Goal: Task Accomplishment & Management: Use online tool/utility

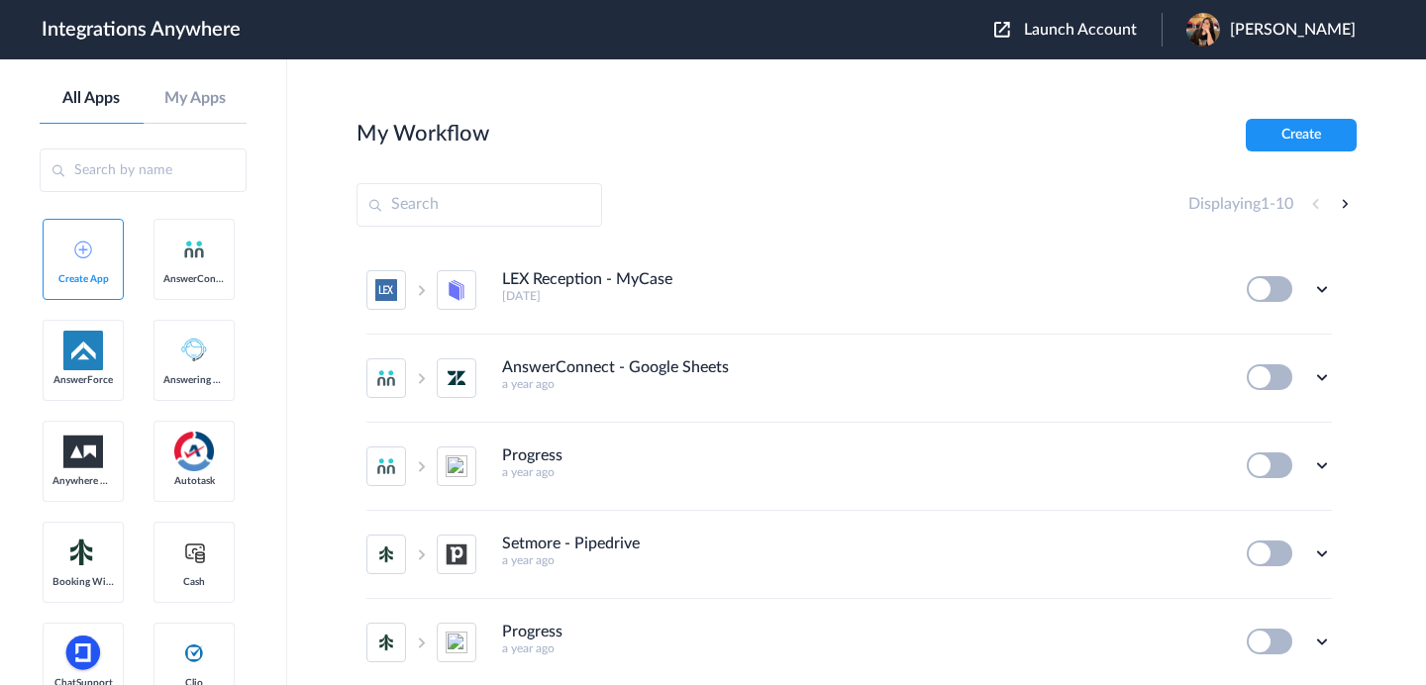
click at [1126, 35] on span "Launch Account" at bounding box center [1080, 30] width 113 height 16
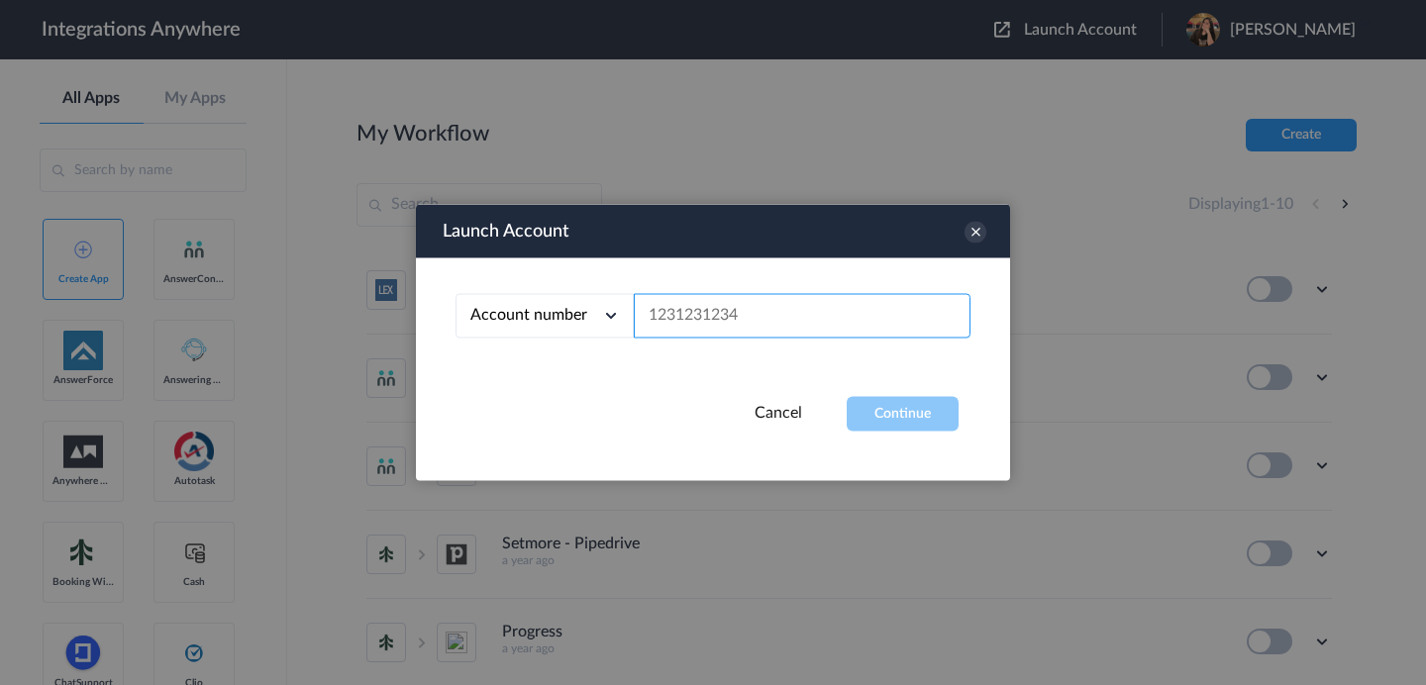
click at [747, 317] on input "text" at bounding box center [802, 316] width 337 height 45
paste input "8667996998"
type input "8667996998"
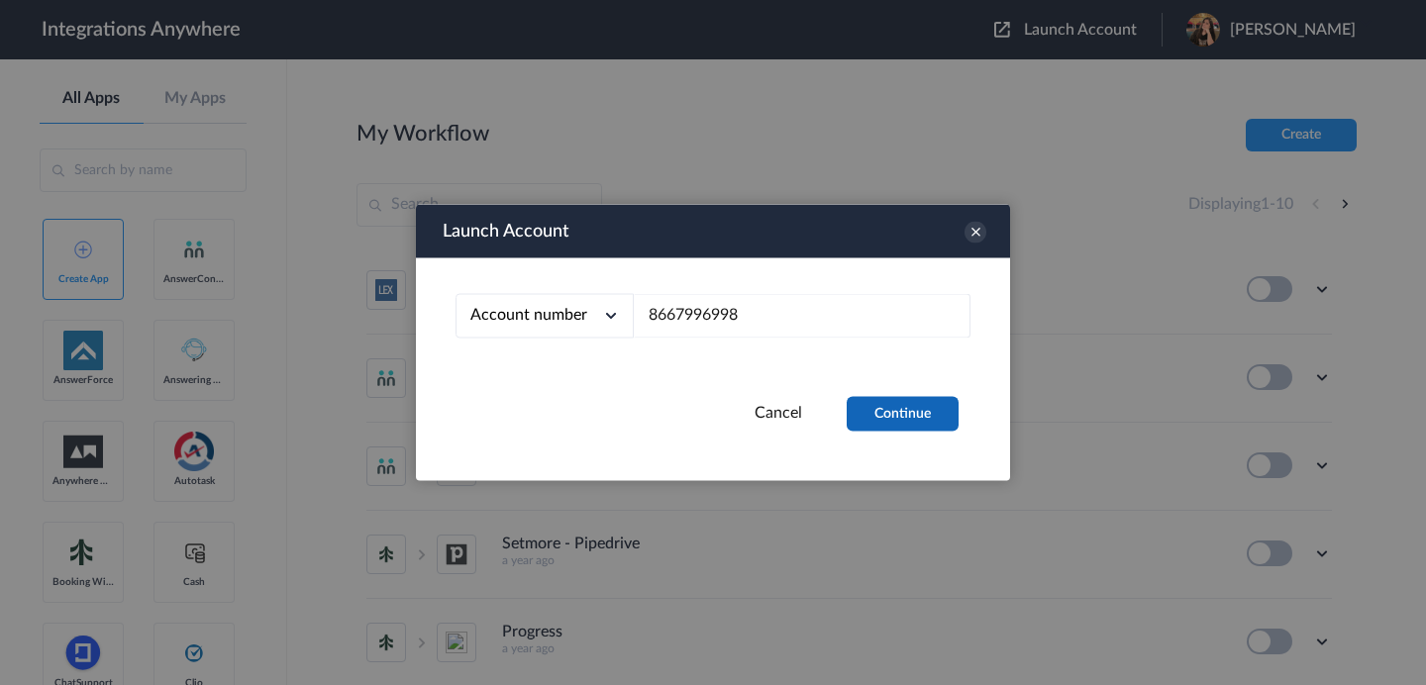
click at [926, 412] on button "Continue" at bounding box center [902, 414] width 112 height 35
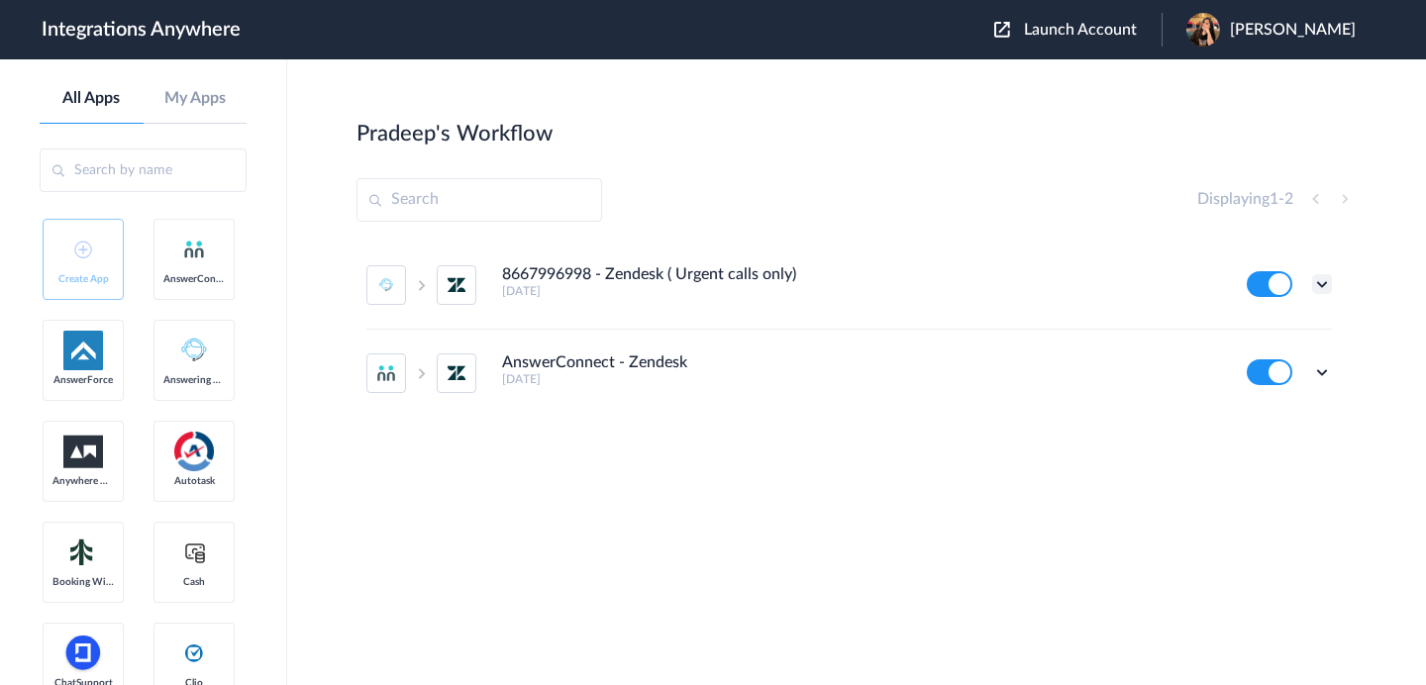
click at [1324, 281] on icon at bounding box center [1322, 284] width 20 height 20
click at [1298, 364] on link "Task history" at bounding box center [1265, 366] width 95 height 14
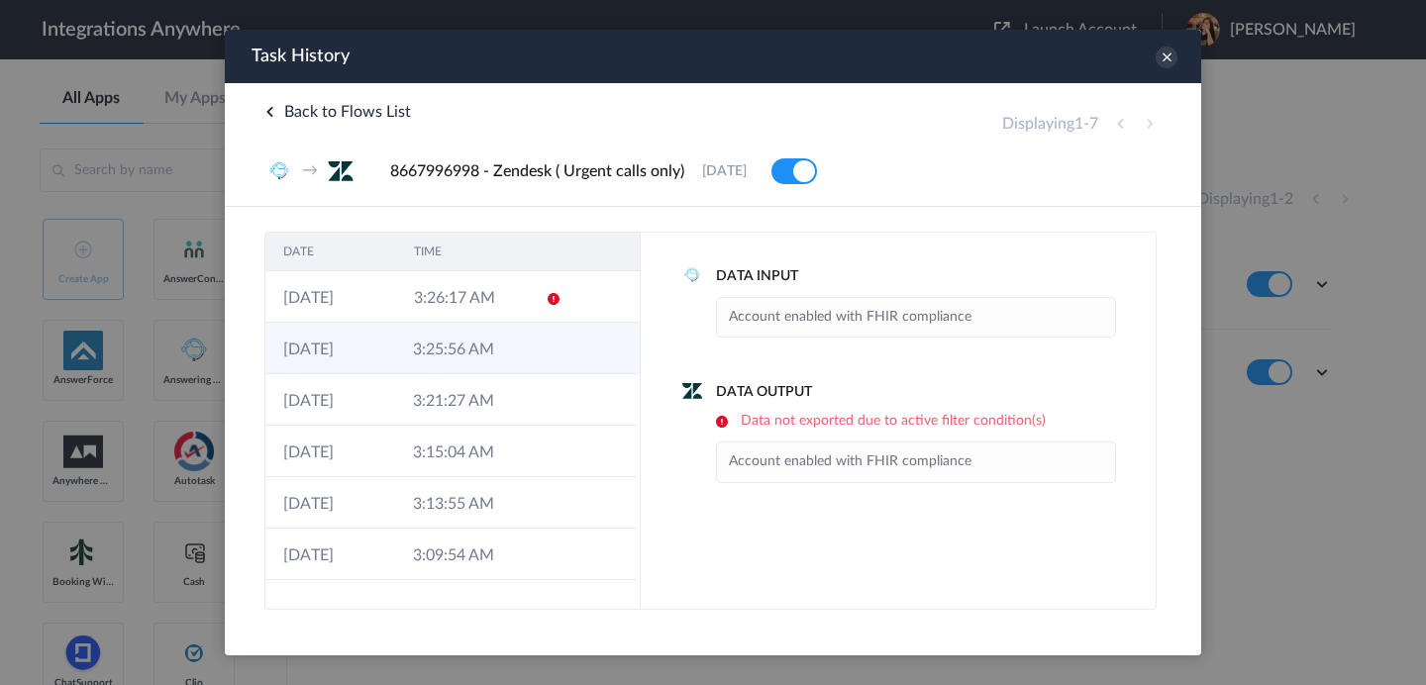
click at [517, 360] on td "3:25:56 AM" at bounding box center [460, 348] width 130 height 51
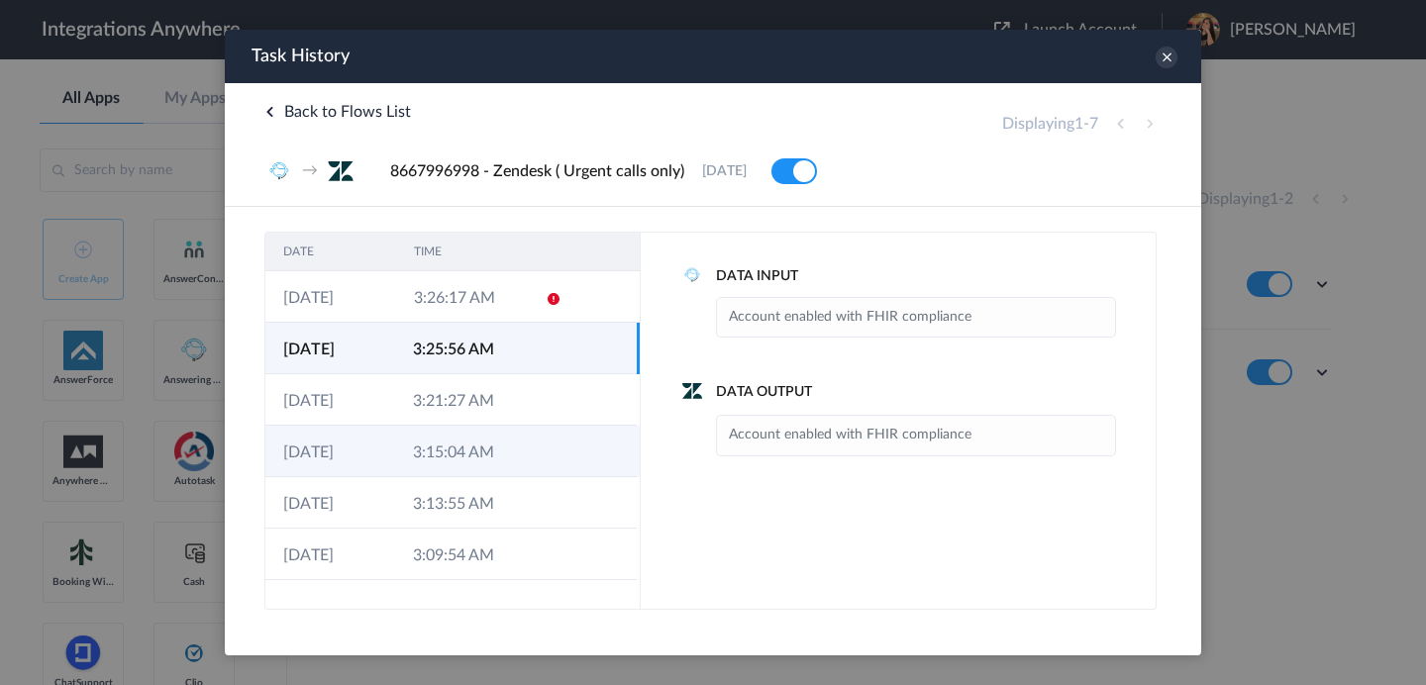
click at [505, 444] on td "3:15:04 AM" at bounding box center [460, 451] width 130 height 51
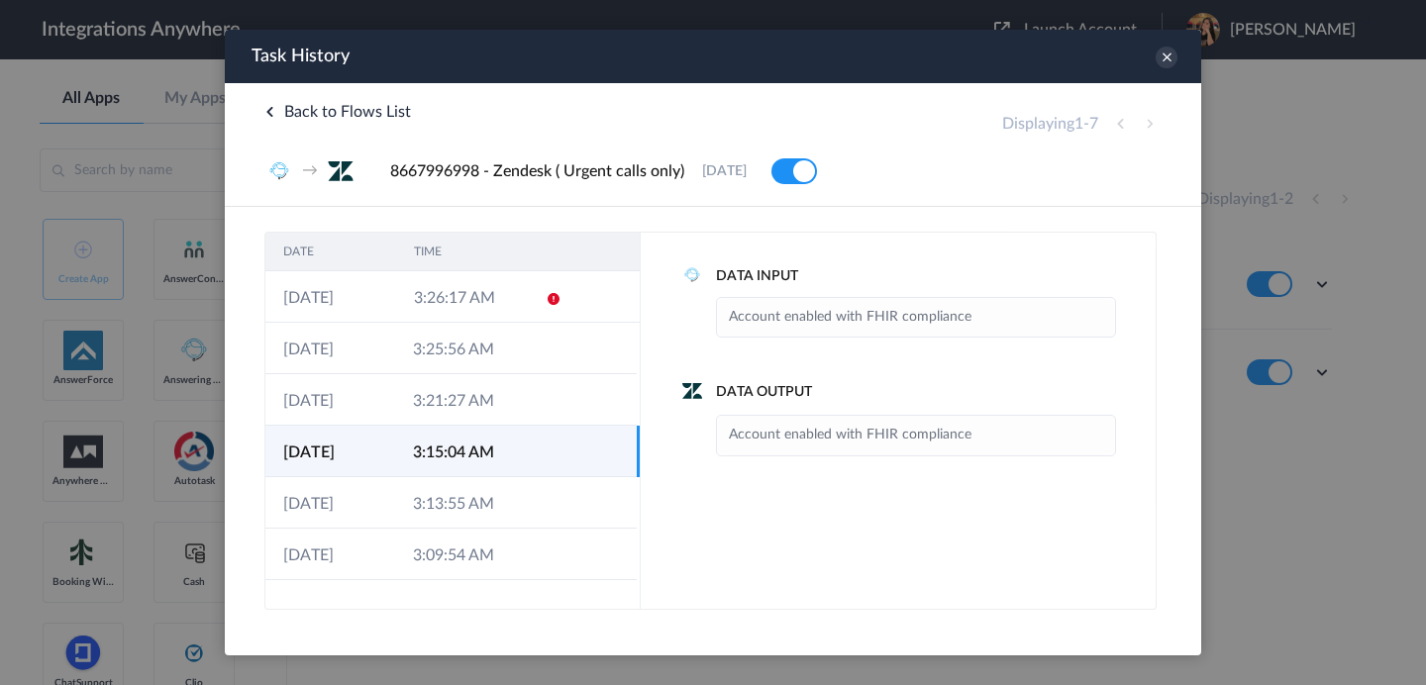
scroll to position [37, 0]
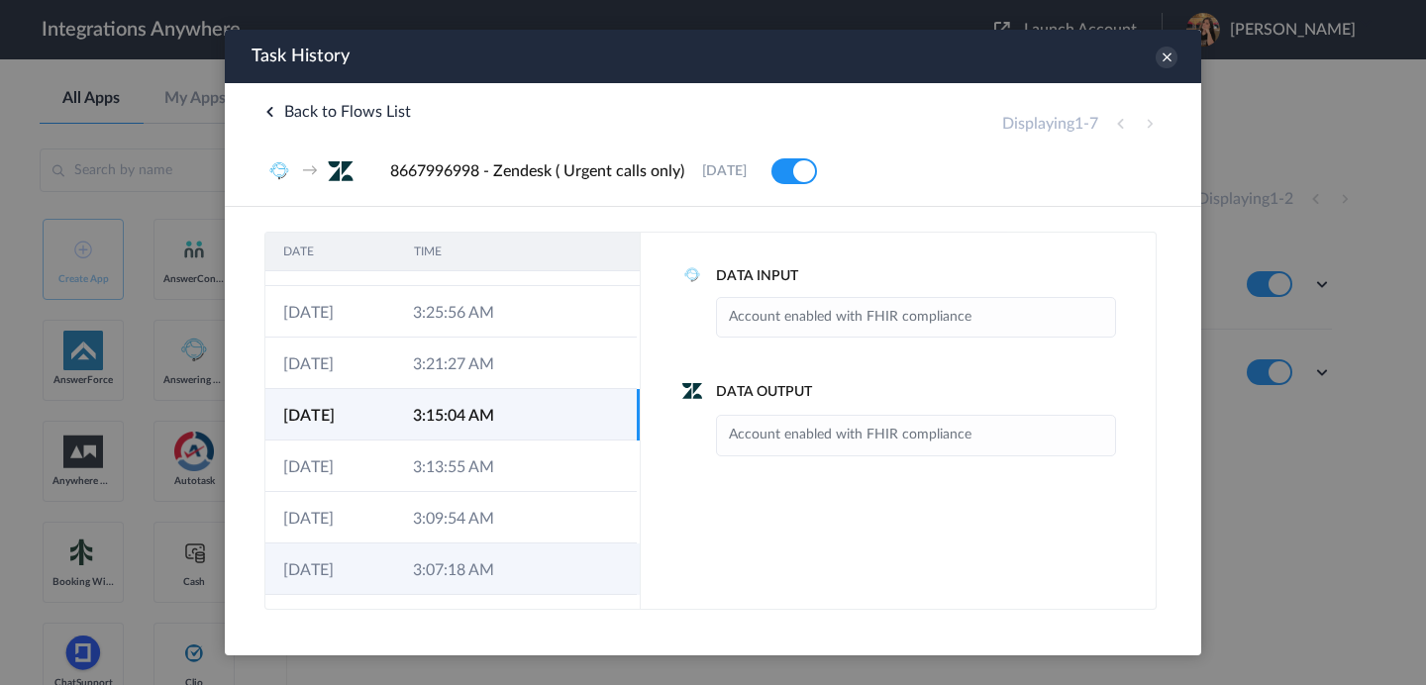
click at [512, 568] on td "3:07:18 AM" at bounding box center [460, 568] width 130 height 51
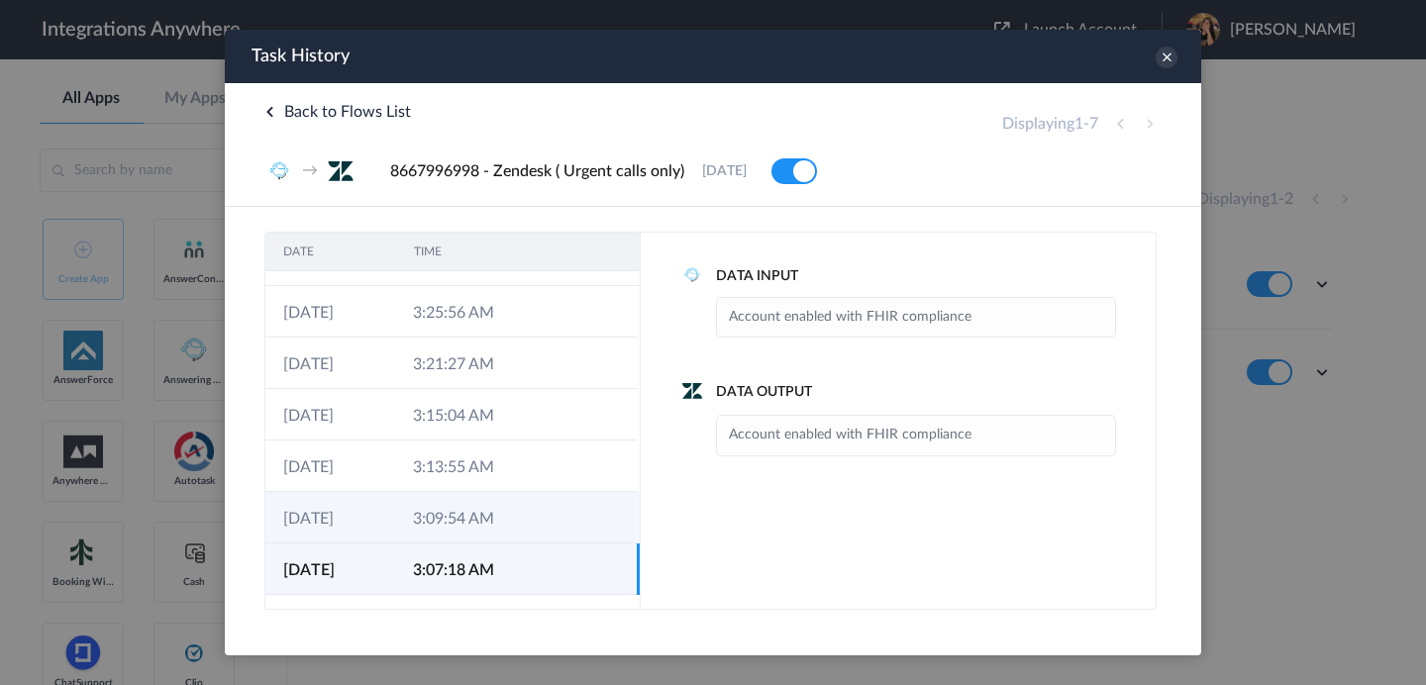
click at [524, 521] on td "3:09:54 AM" at bounding box center [460, 517] width 130 height 51
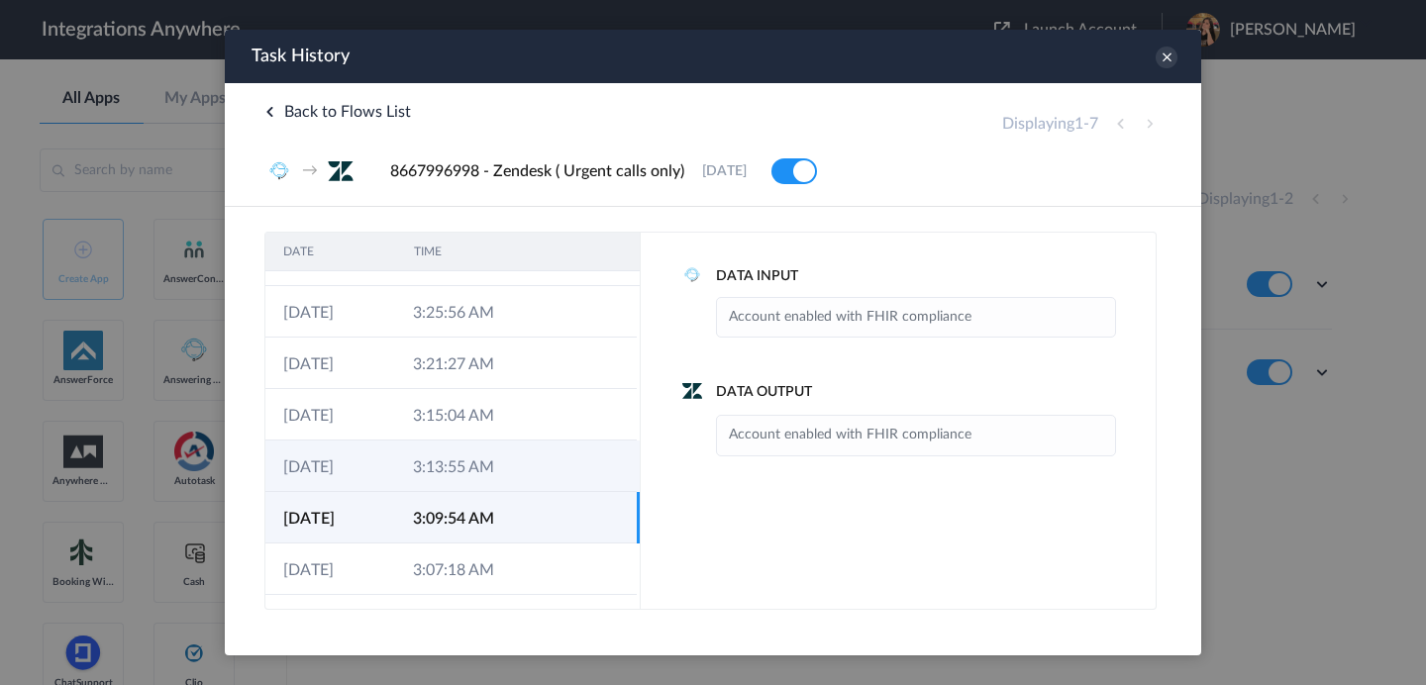
click at [522, 475] on td "3:13:55 AM" at bounding box center [460, 466] width 130 height 51
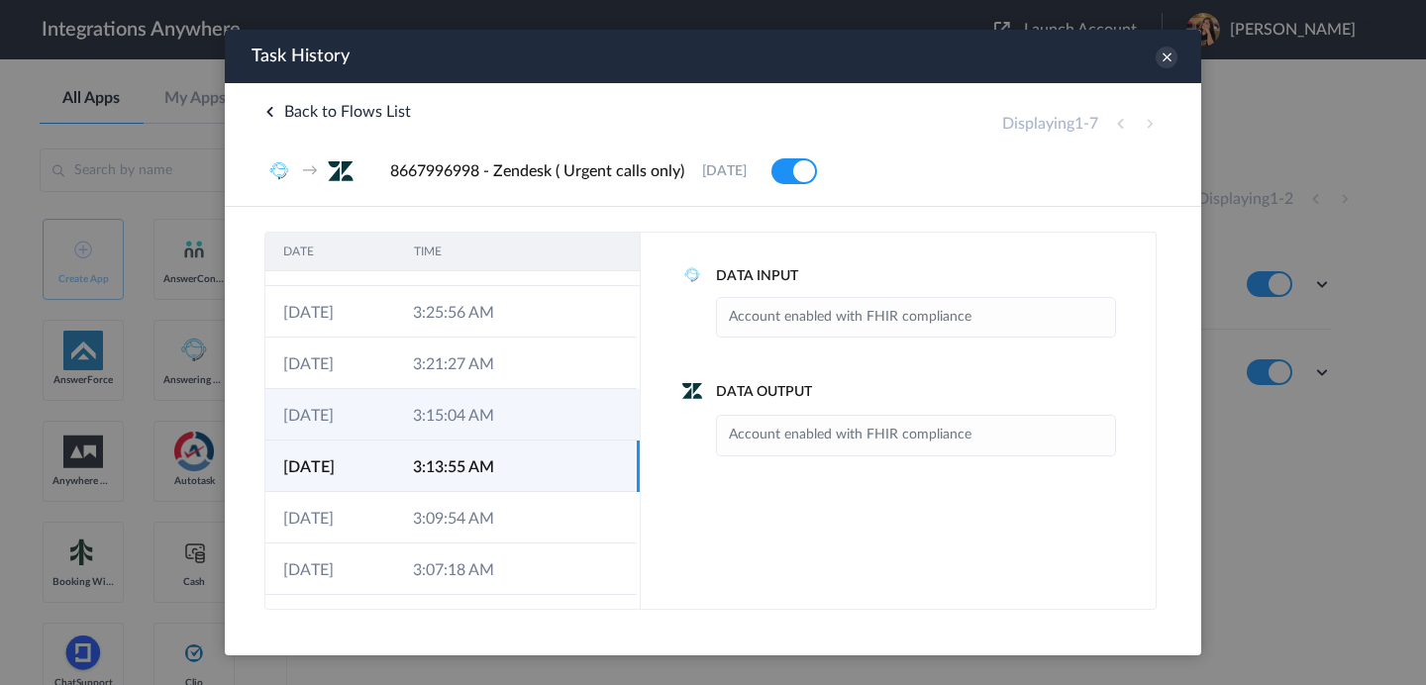
click at [522, 413] on td "3:15:04 AM" at bounding box center [460, 414] width 130 height 51
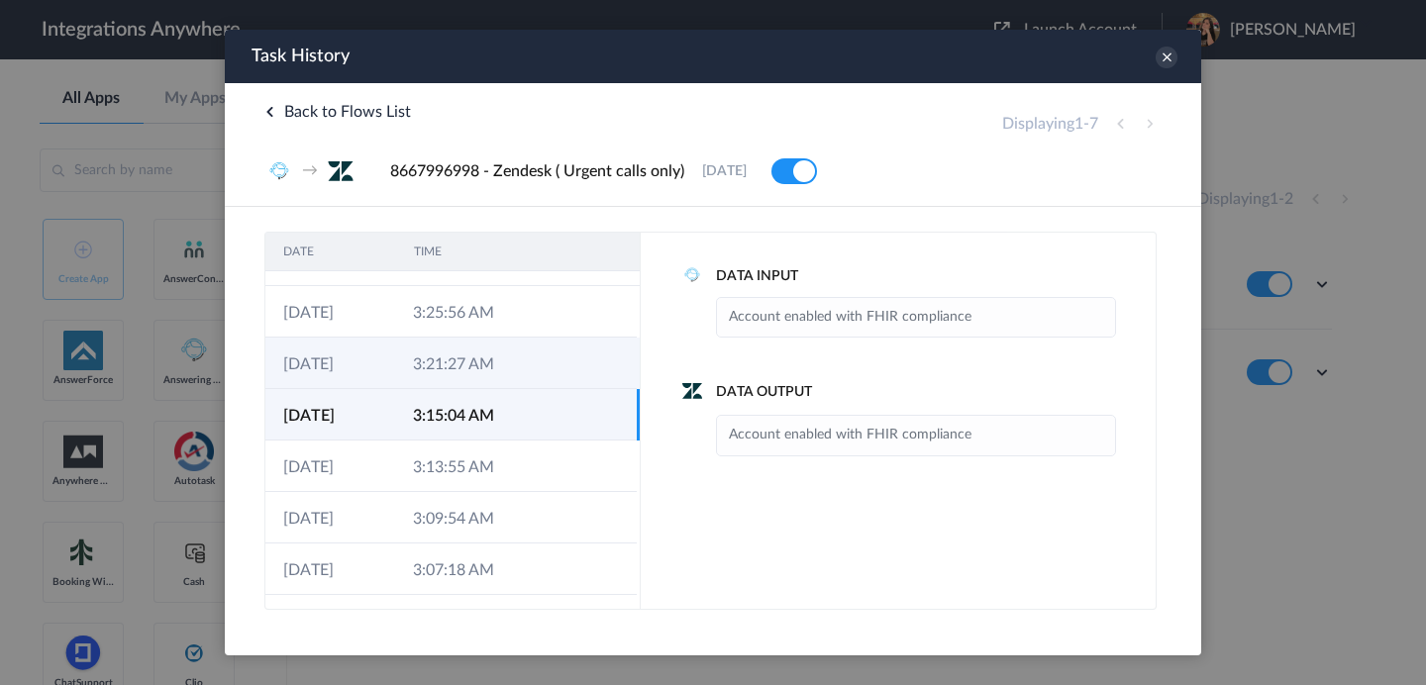
click at [522, 347] on td "3:21:27 AM" at bounding box center [460, 363] width 130 height 51
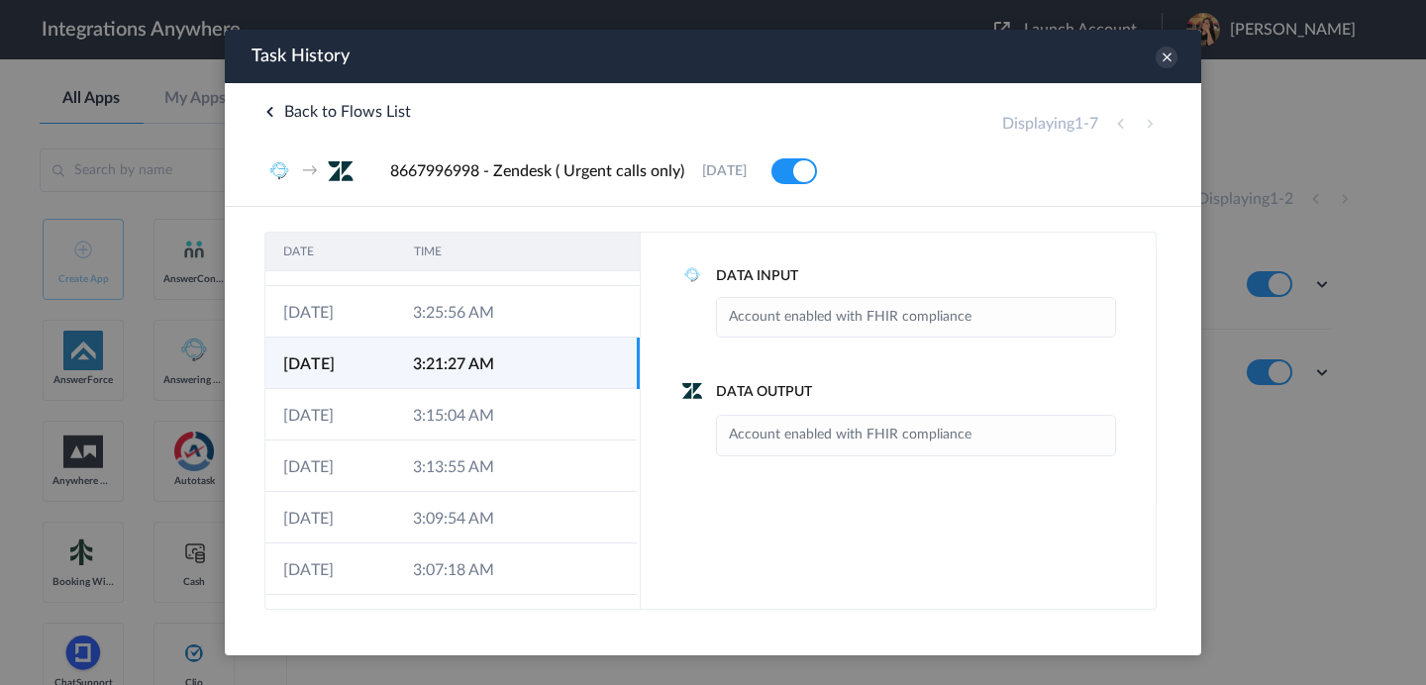
scroll to position [0, 0]
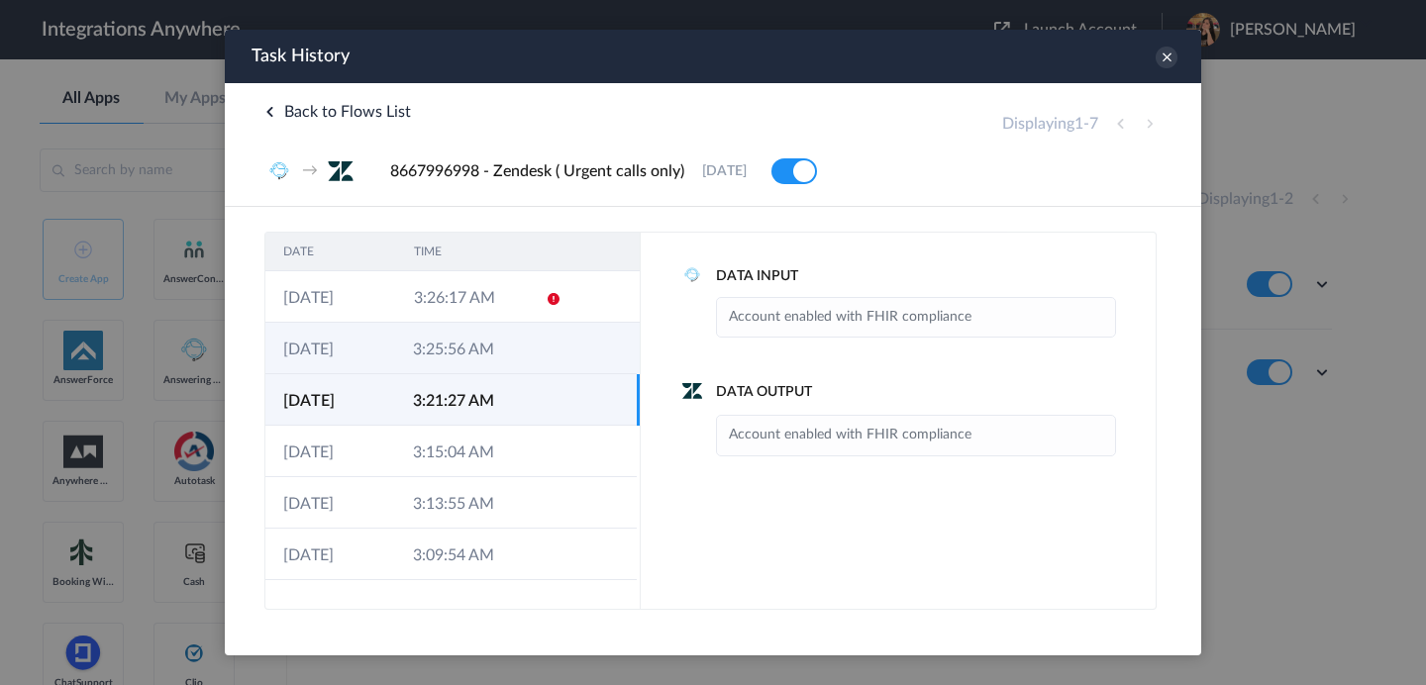
click at [521, 361] on td "3:25:56 AM" at bounding box center [460, 348] width 130 height 51
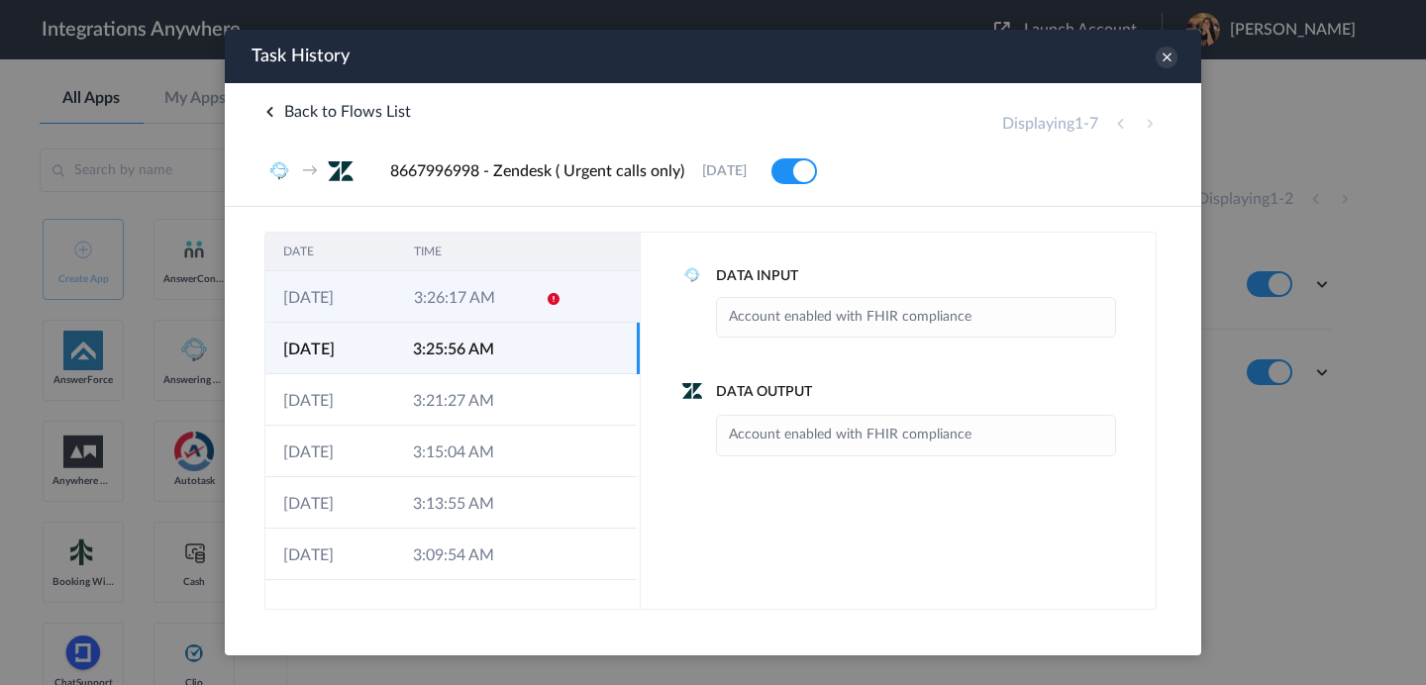
click at [505, 300] on td "3:26:17 AM" at bounding box center [461, 296] width 131 height 51
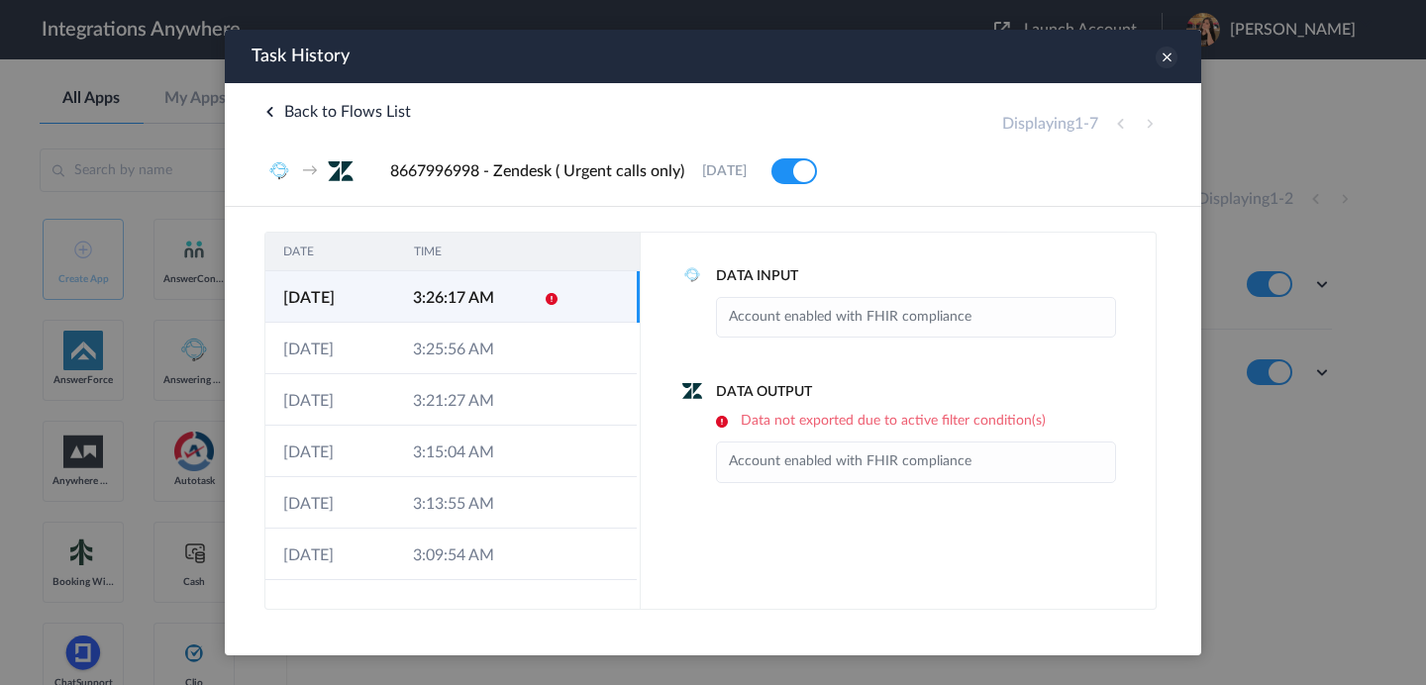
click at [1168, 59] on icon at bounding box center [1166, 58] width 22 height 22
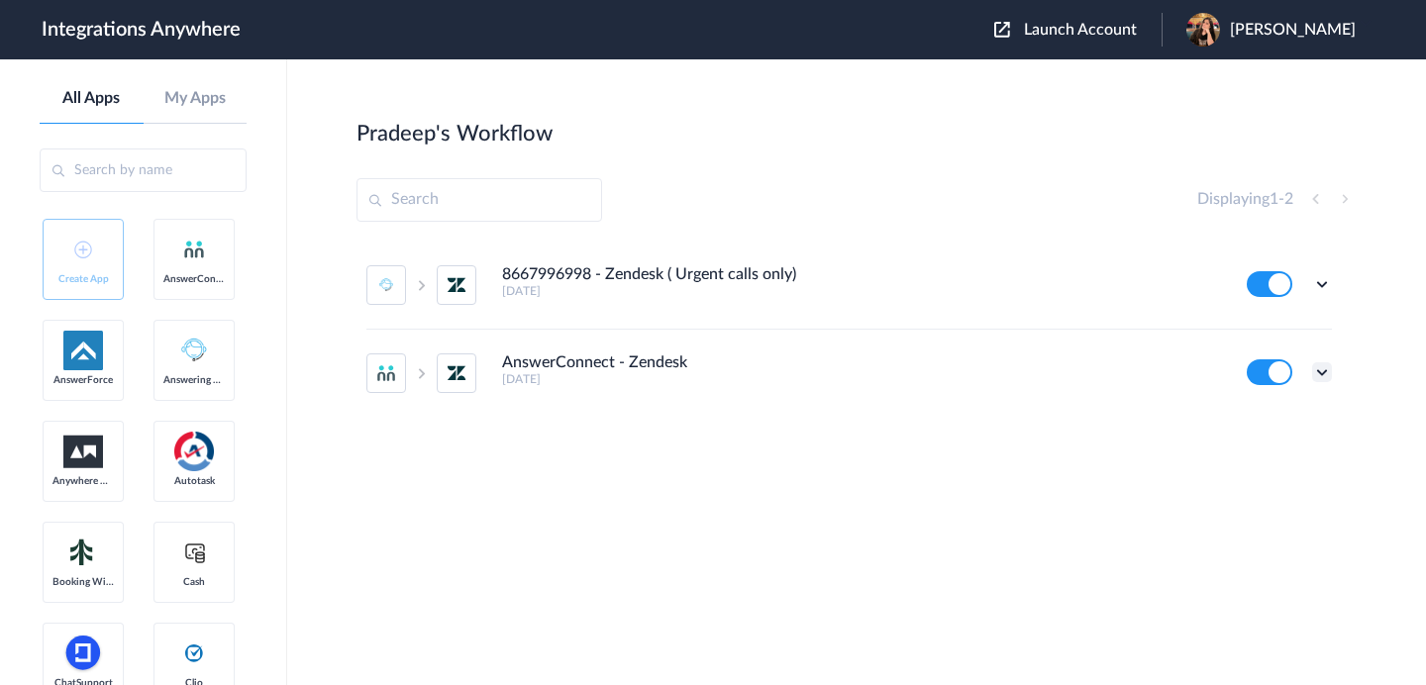
click at [1327, 369] on icon at bounding box center [1322, 372] width 20 height 20
click at [1272, 463] on li "Task history" at bounding box center [1267, 455] width 129 height 37
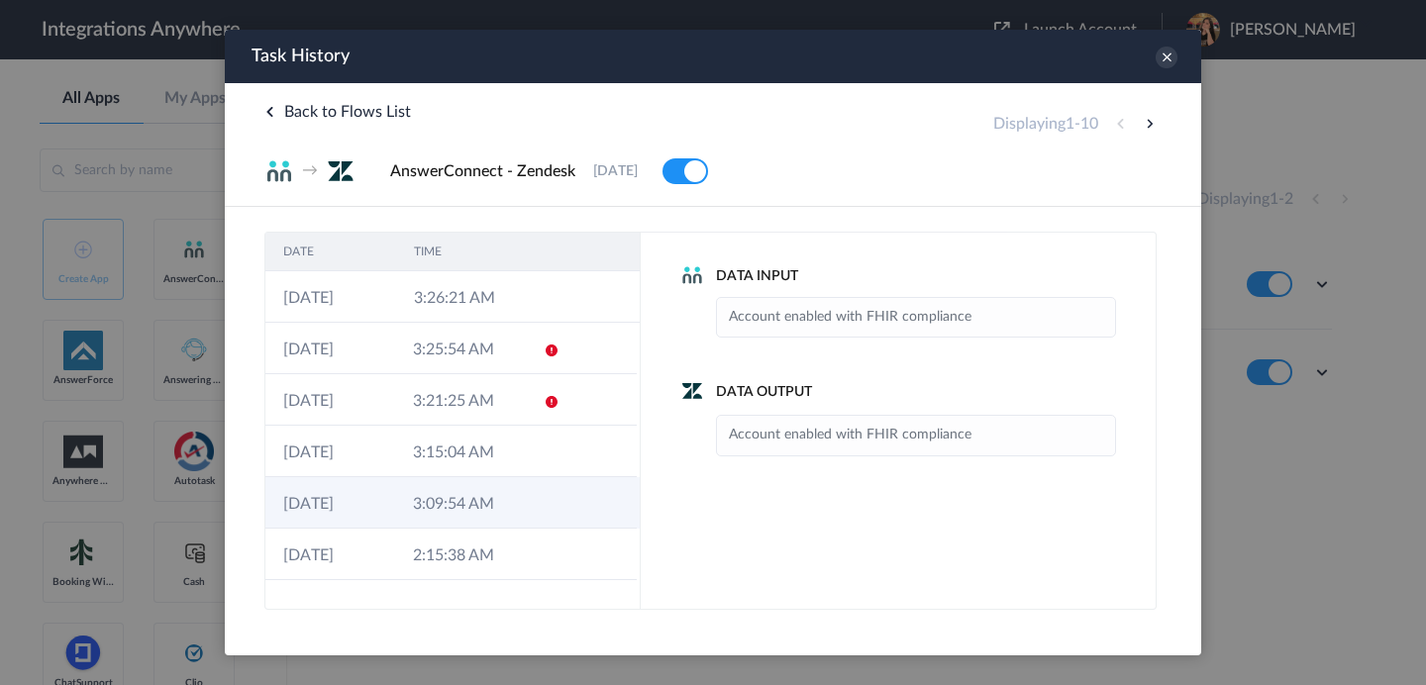
scroll to position [191, 0]
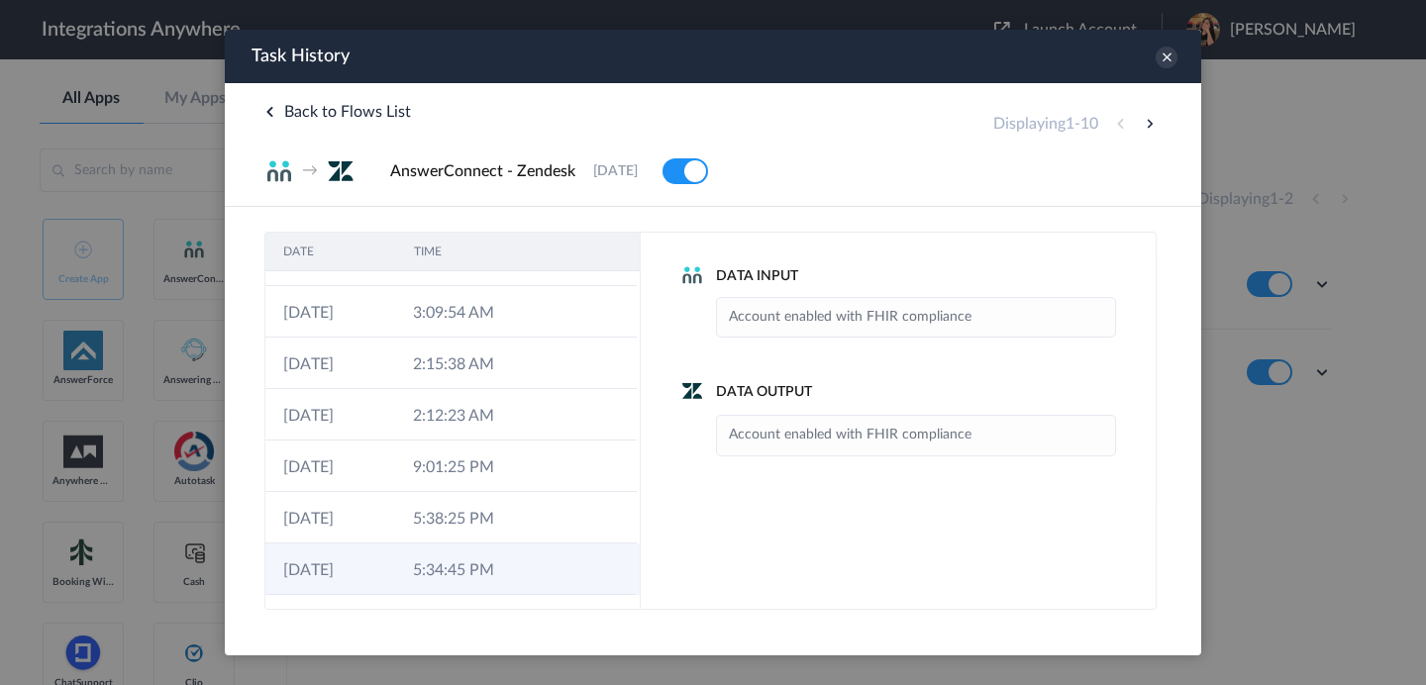
click at [461, 569] on td "5:34:45 PM" at bounding box center [460, 568] width 130 height 51
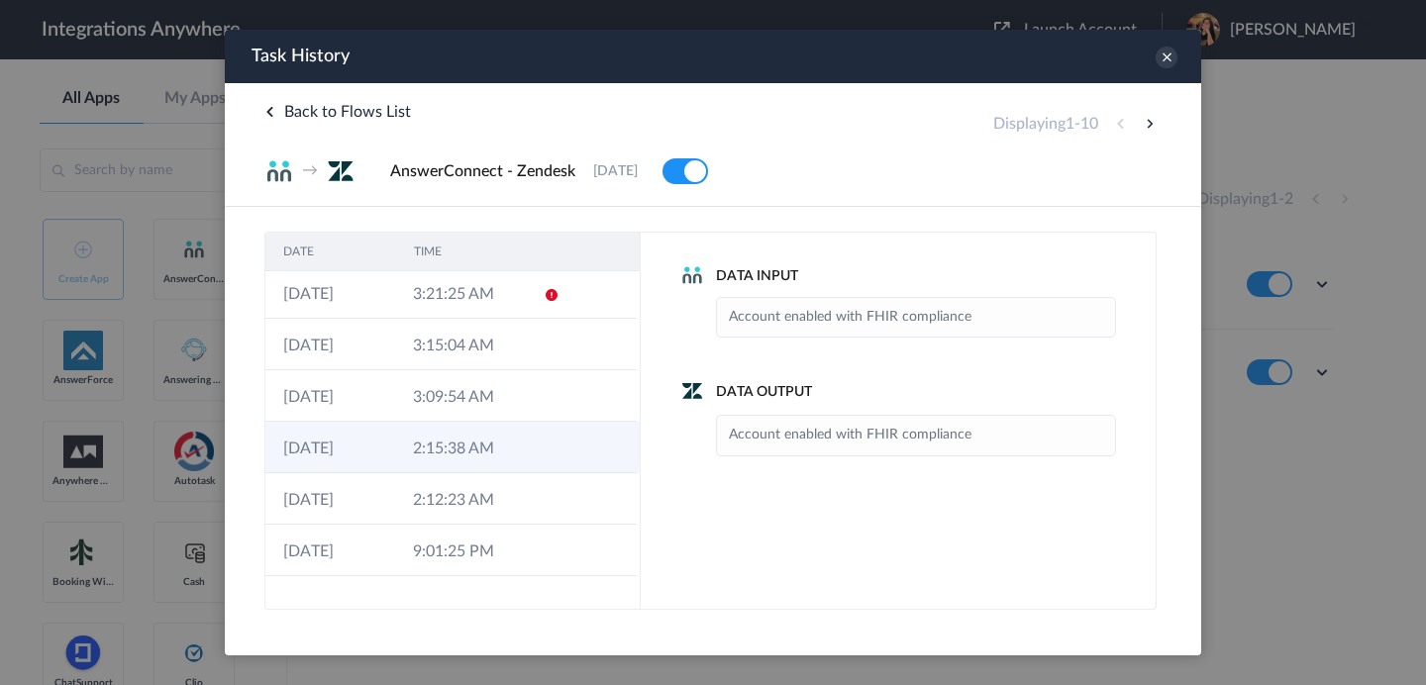
scroll to position [0, 0]
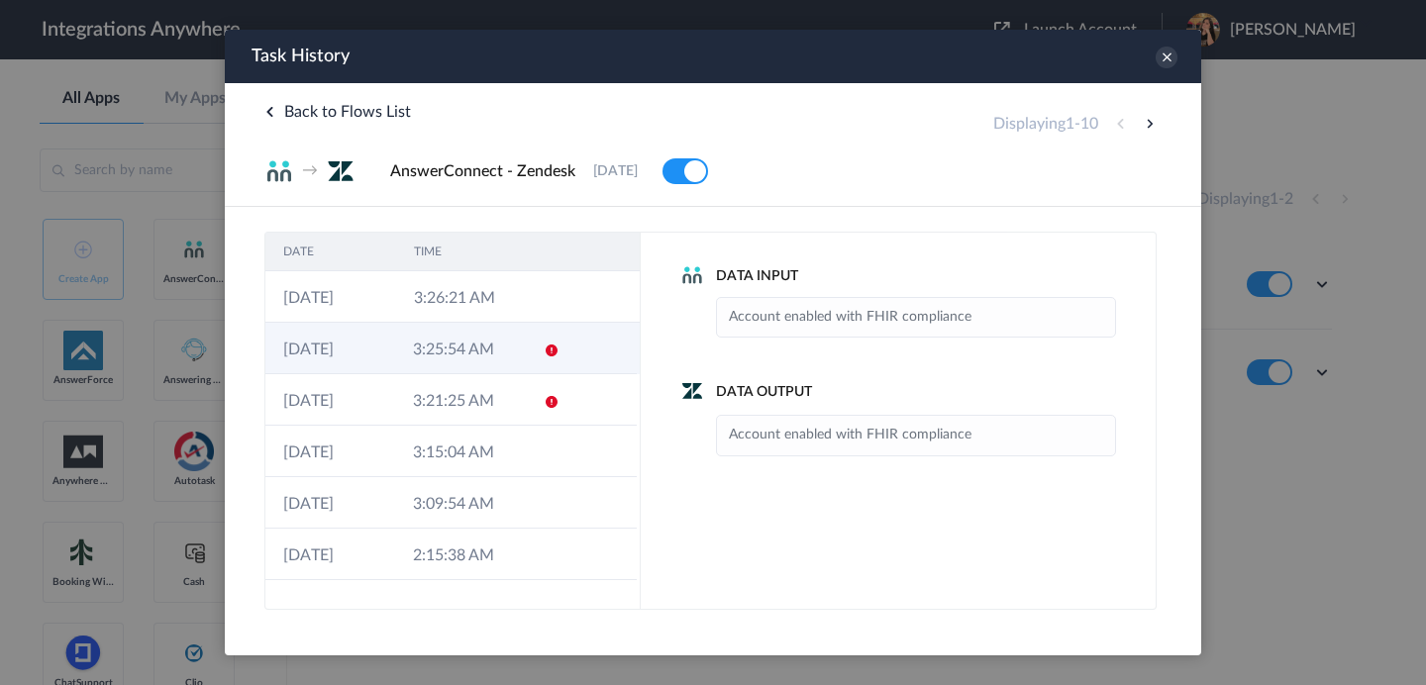
click at [550, 361] on td at bounding box center [545, 348] width 38 height 51
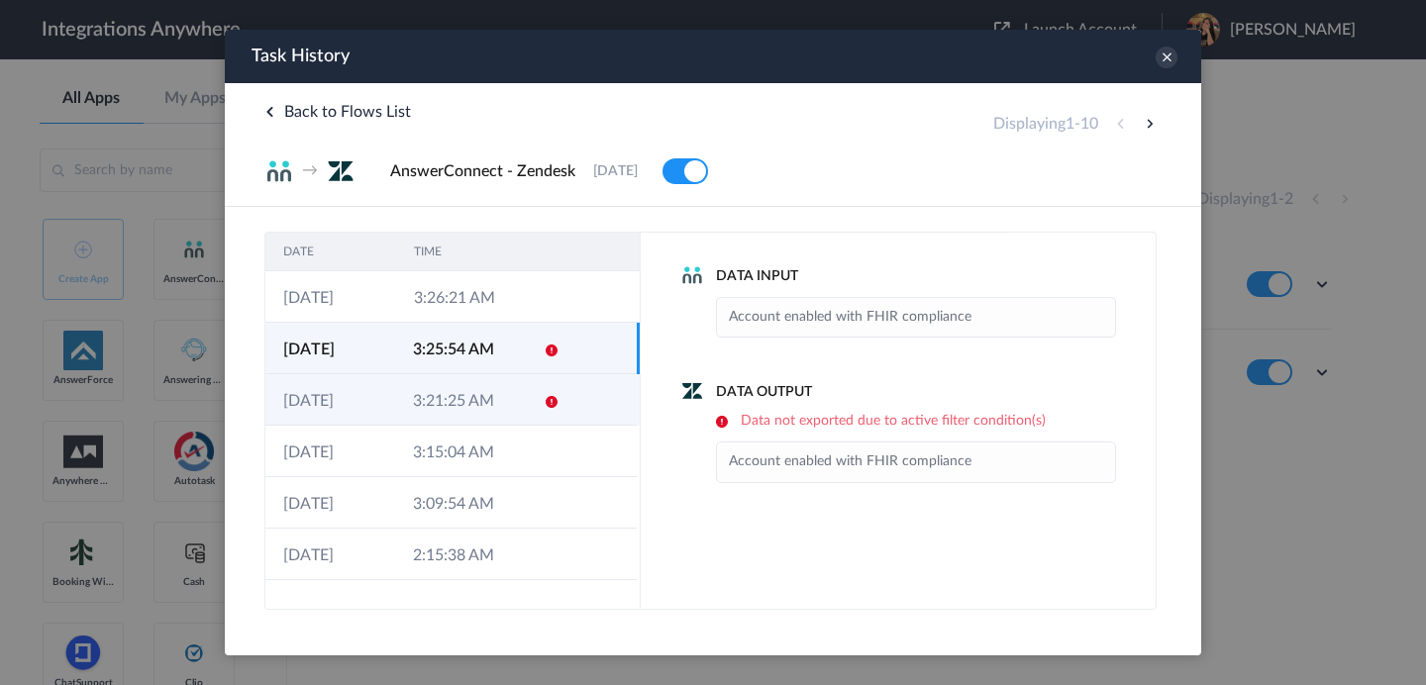
click at [499, 396] on td "3:21:25 AM" at bounding box center [460, 399] width 130 height 51
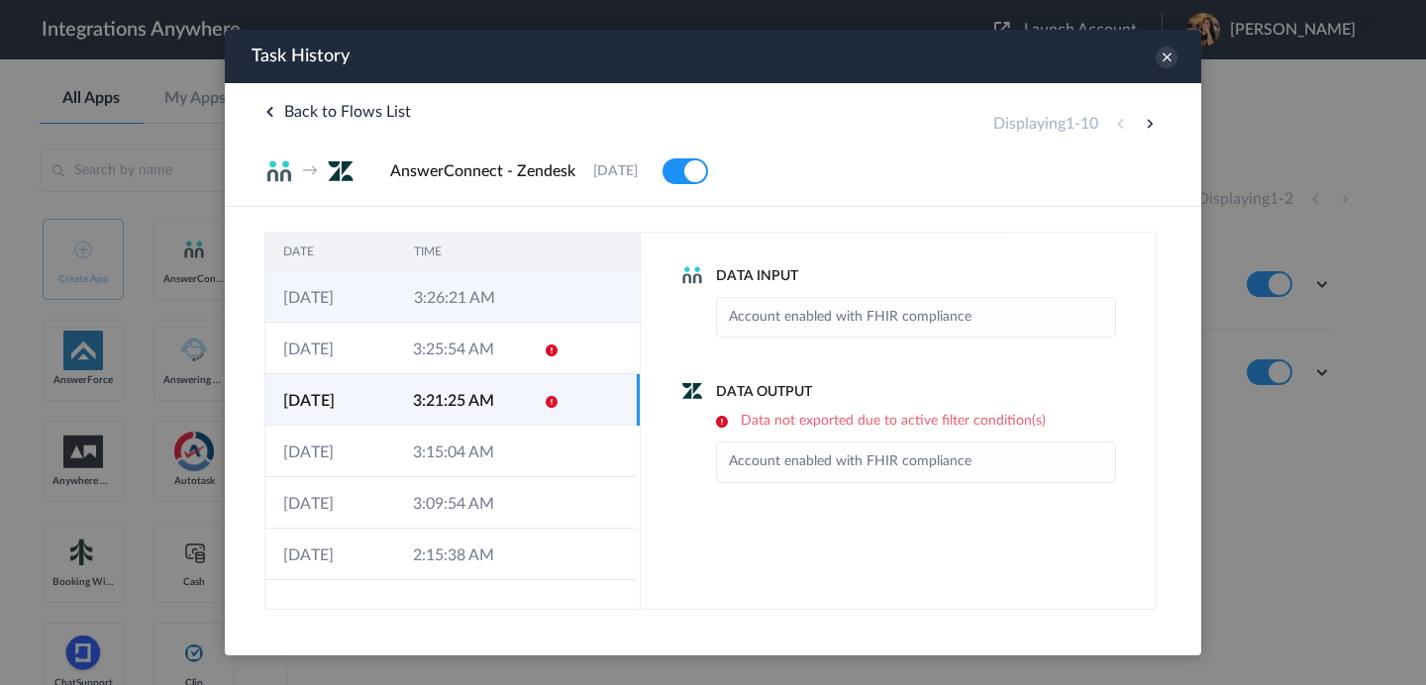
click at [518, 296] on td "3:26:21 AM" at bounding box center [461, 296] width 131 height 51
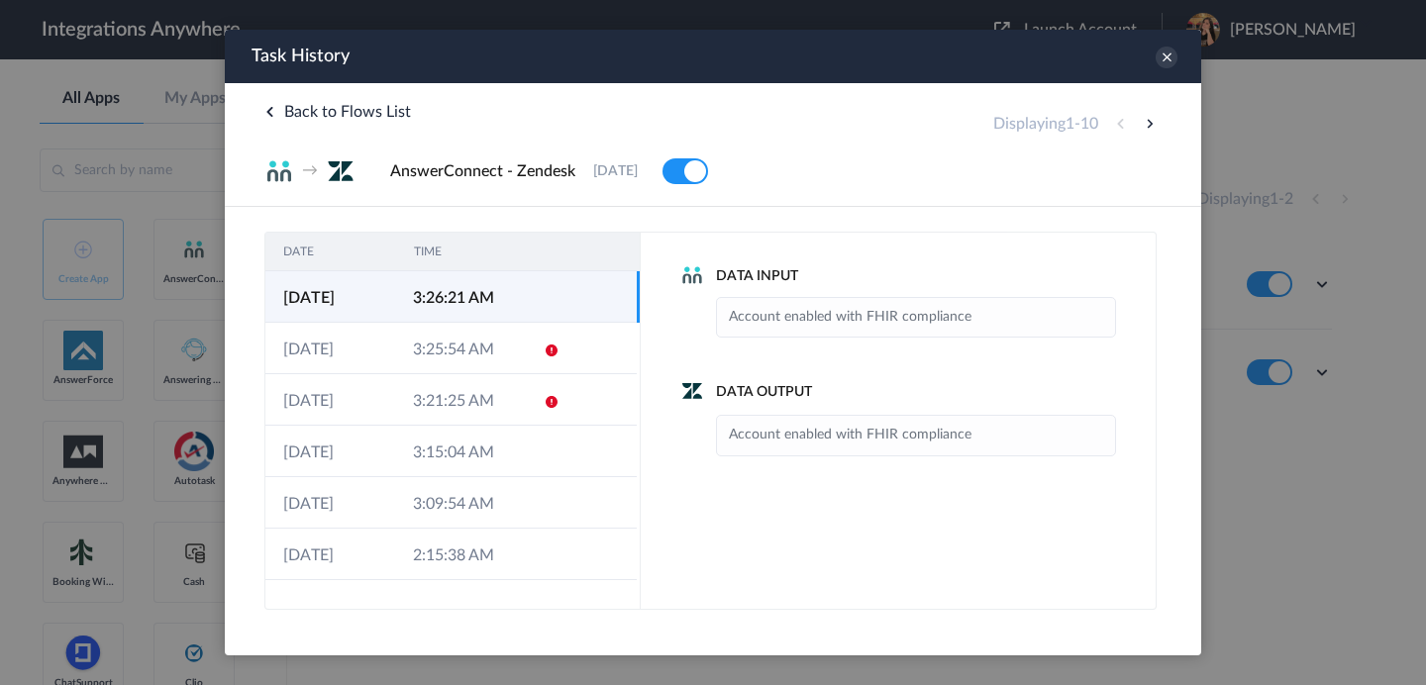
click at [462, 302] on td "3:26:21 AM" at bounding box center [460, 296] width 130 height 51
click at [1170, 53] on icon at bounding box center [1166, 58] width 22 height 22
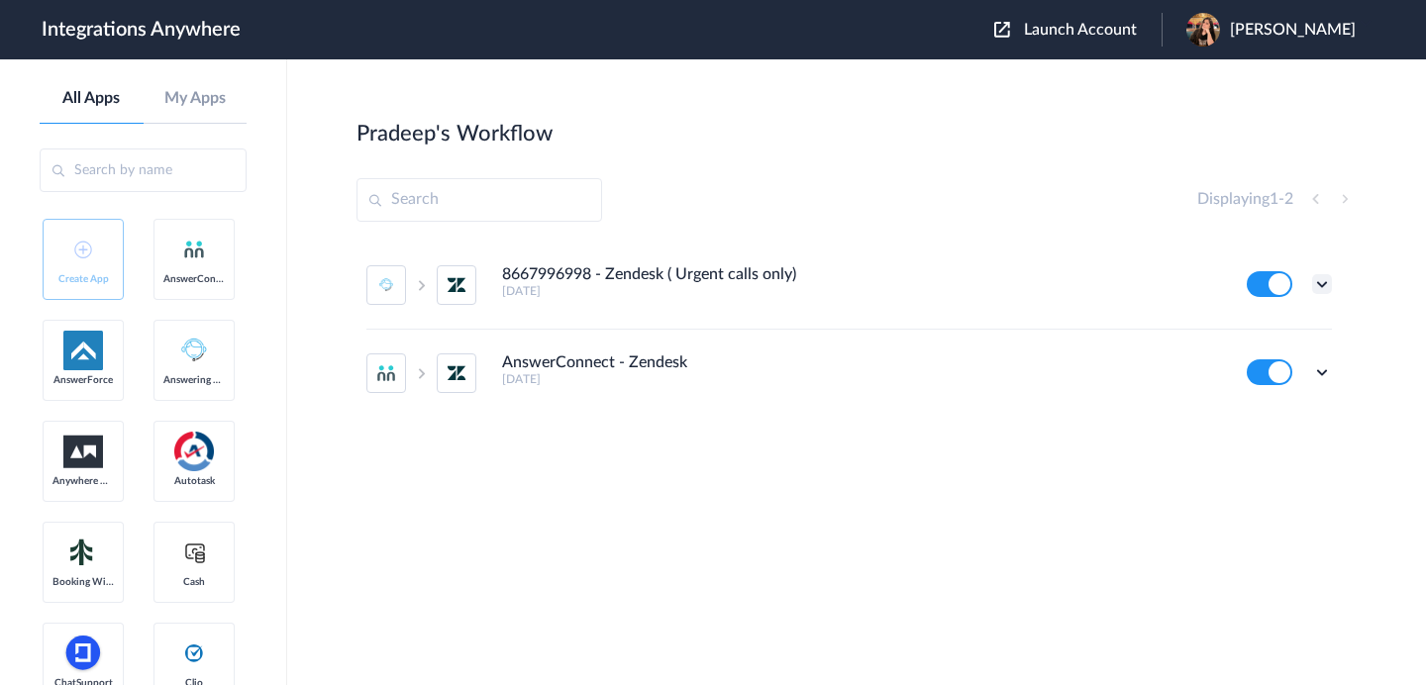
click at [1328, 284] on icon at bounding box center [1322, 284] width 20 height 20
click at [1265, 371] on link "Task history" at bounding box center [1265, 366] width 95 height 14
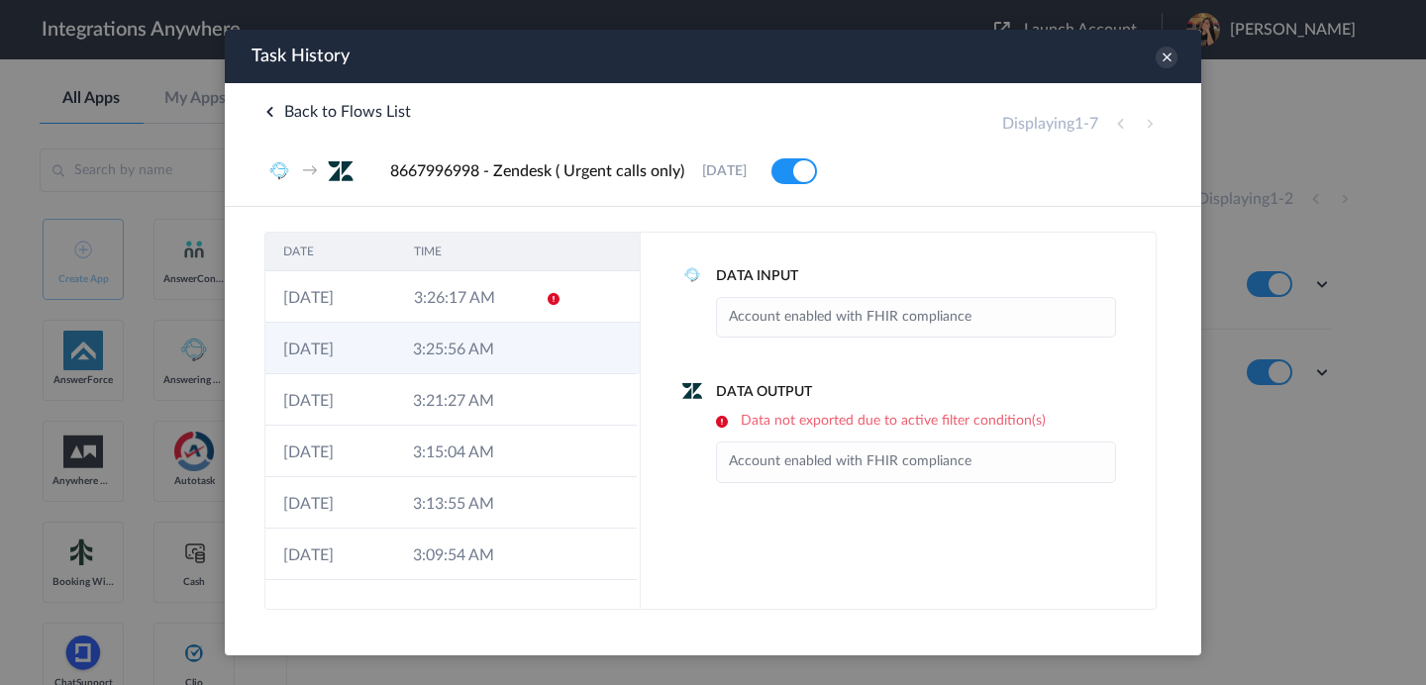
click at [477, 362] on td "3:25:56 AM" at bounding box center [460, 348] width 130 height 51
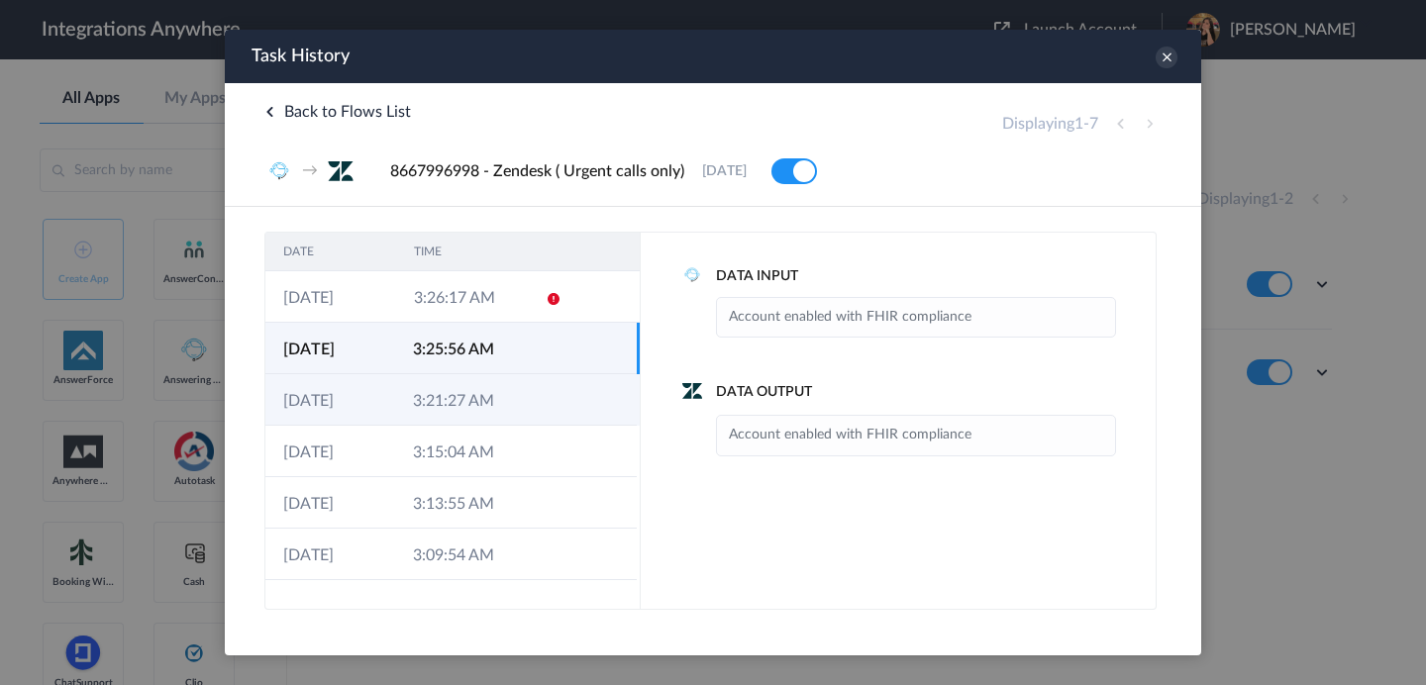
click at [471, 392] on td "3:21:27 AM" at bounding box center [460, 399] width 130 height 51
click at [467, 362] on td "3:25:56 AM" at bounding box center [460, 348] width 130 height 51
click at [467, 398] on td "3:21:27 AM" at bounding box center [460, 399] width 130 height 51
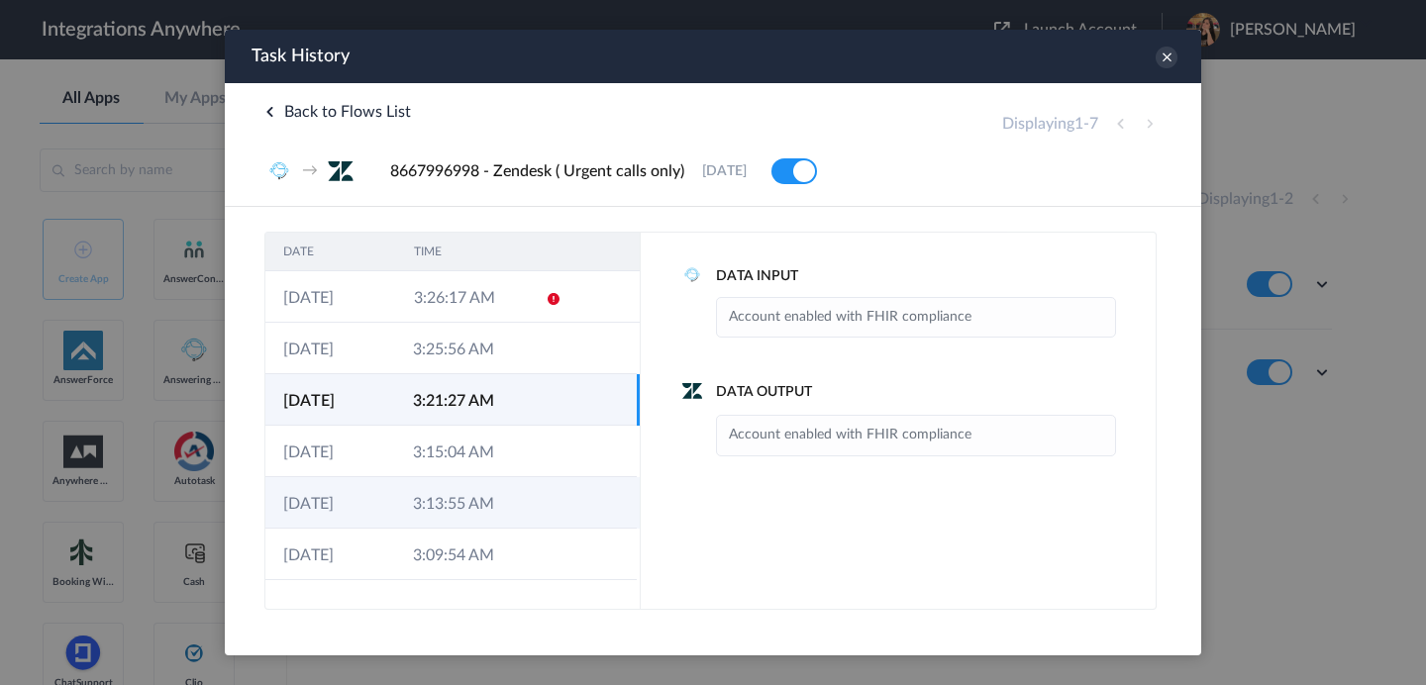
scroll to position [37, 0]
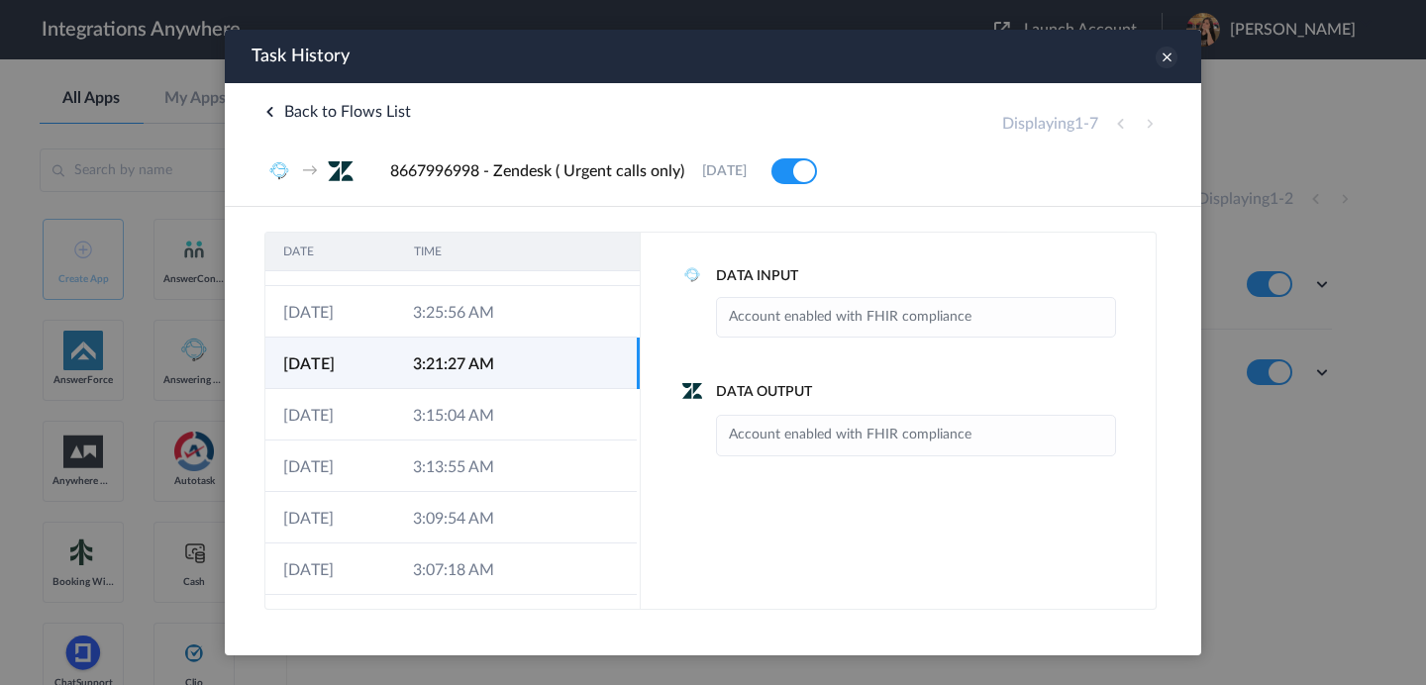
click at [1166, 58] on icon at bounding box center [1166, 58] width 22 height 22
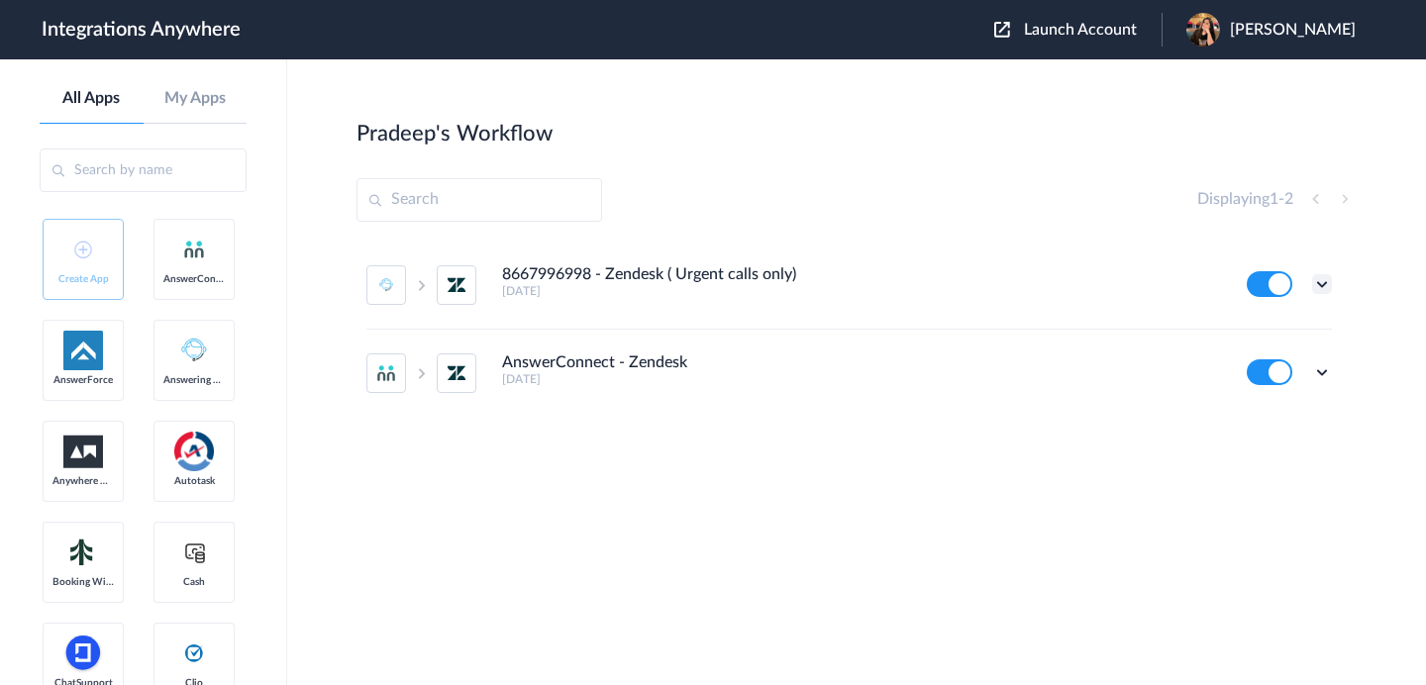
click at [1316, 280] on icon at bounding box center [1322, 284] width 20 height 20
click at [1278, 379] on li "Task history" at bounding box center [1267, 366] width 129 height 37
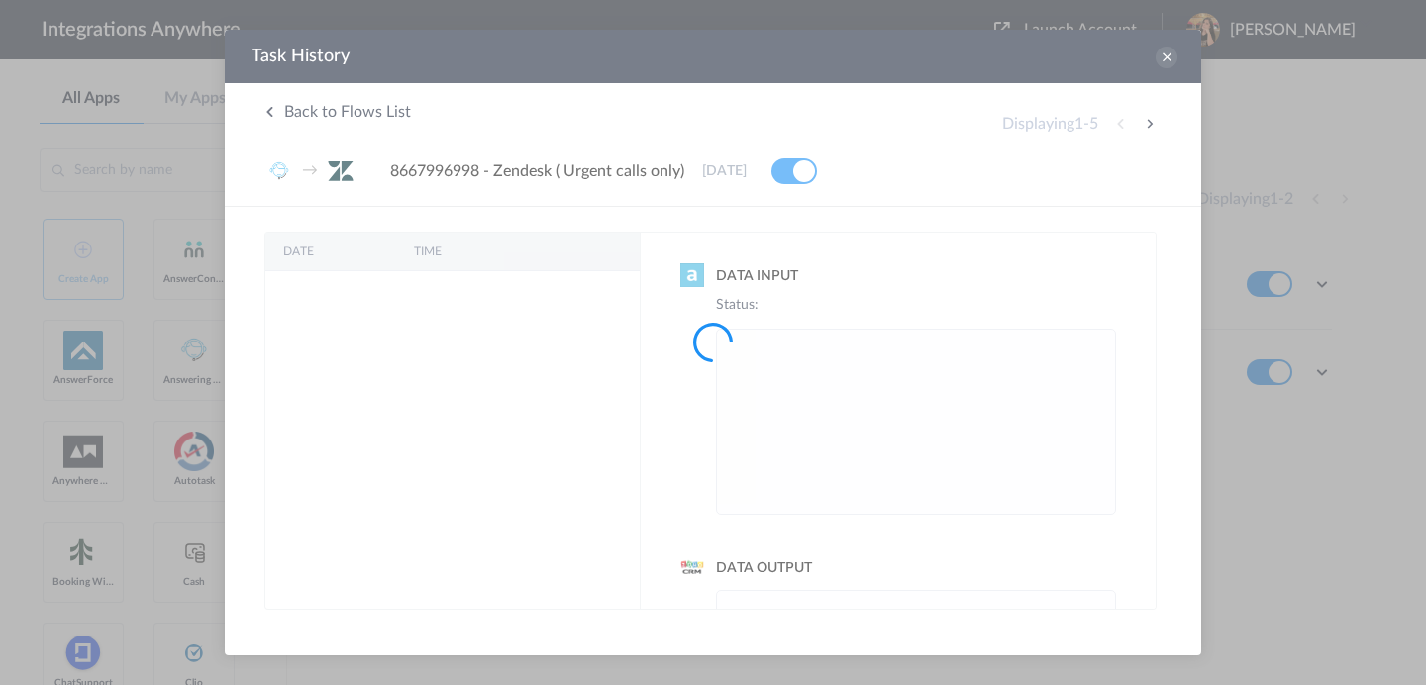
scroll to position [0, 0]
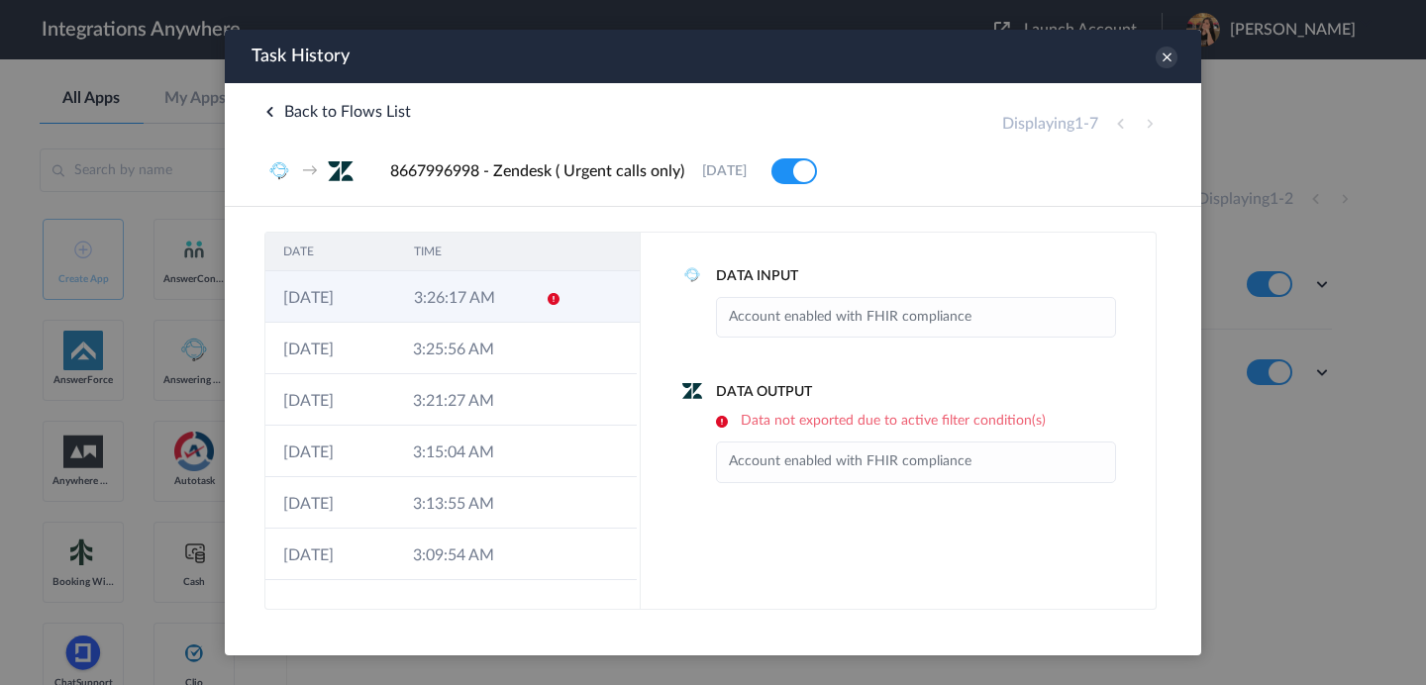
click at [557, 311] on td at bounding box center [547, 296] width 38 height 51
drag, startPoint x: 802, startPoint y: 424, endPoint x: 1055, endPoint y: 431, distance: 253.5
click at [1055, 431] on div "Data Output Data not exported due to active filter condition(s) Account enabled…" at bounding box center [898, 432] width 436 height 100
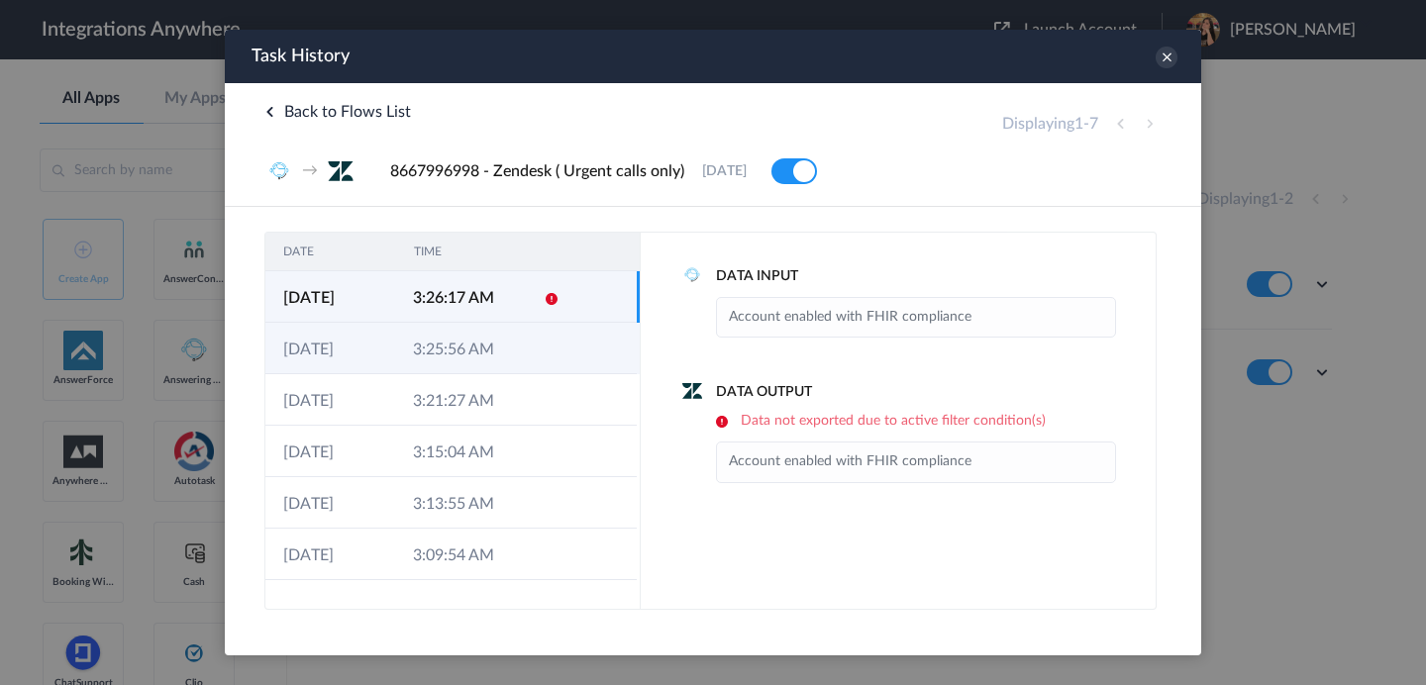
click at [485, 359] on td "3:25:56 AM" at bounding box center [460, 348] width 130 height 51
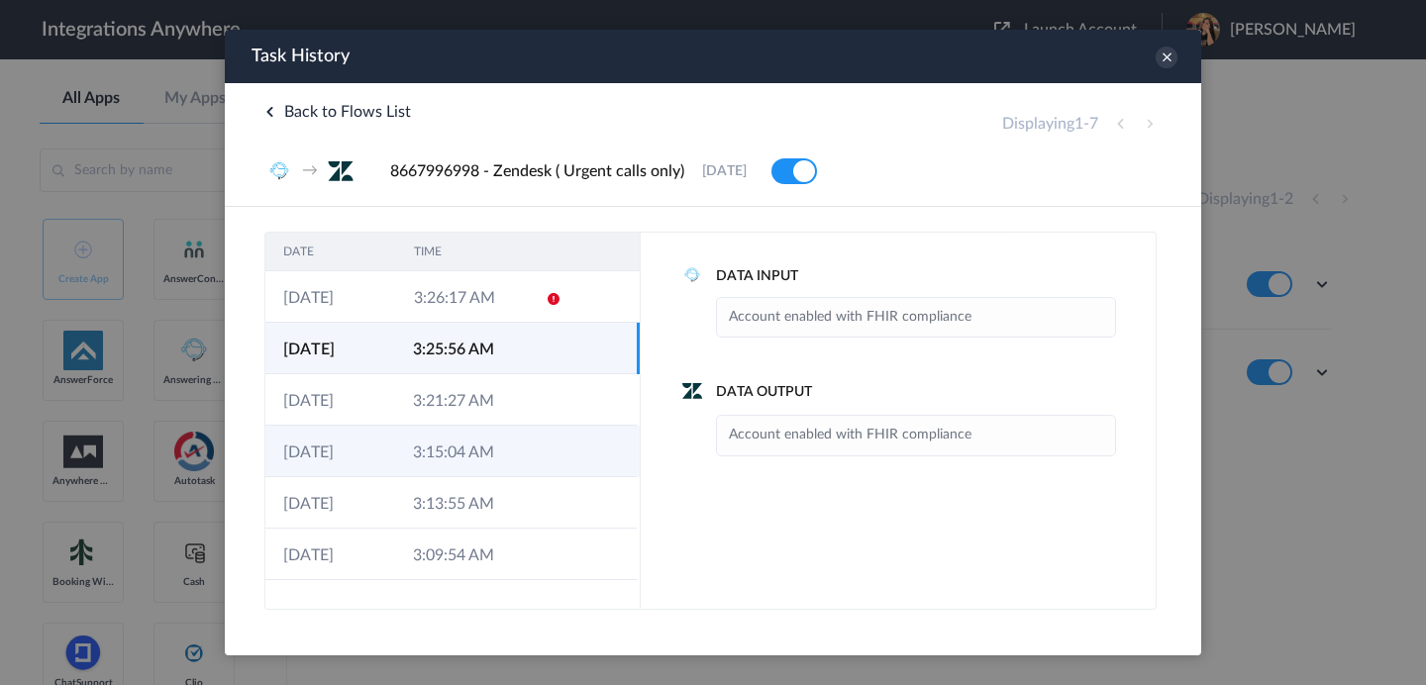
scroll to position [37, 0]
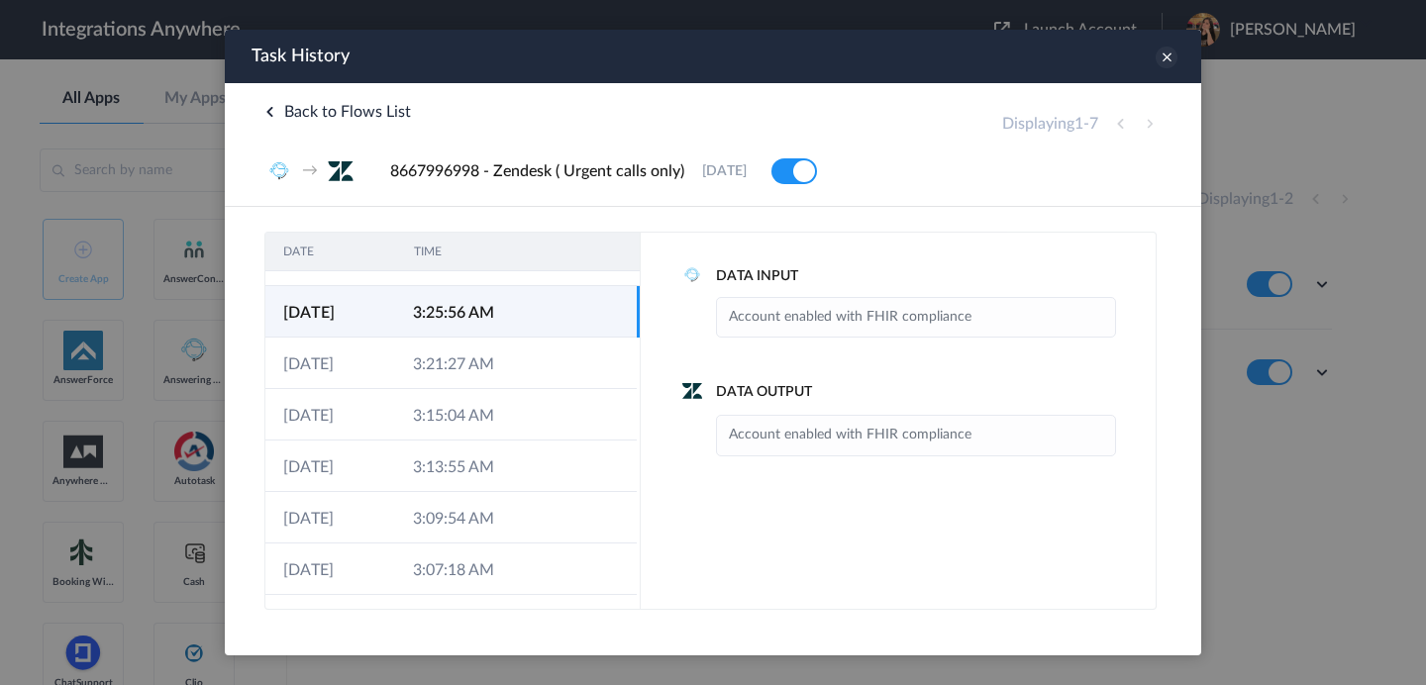
click at [1168, 62] on icon at bounding box center [1166, 58] width 22 height 22
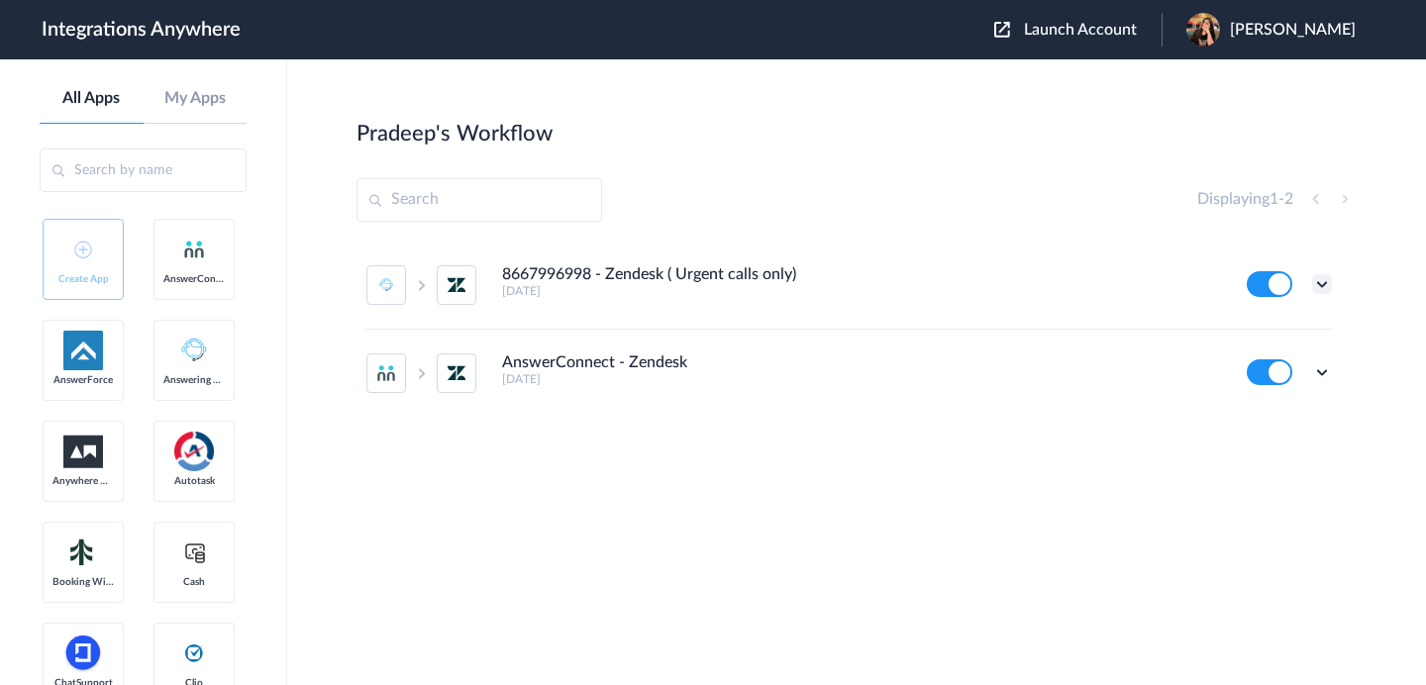
click at [1327, 287] on icon at bounding box center [1322, 284] width 20 height 20
click at [1265, 336] on li "Edit" at bounding box center [1267, 330] width 129 height 37
click at [1326, 373] on icon at bounding box center [1322, 372] width 20 height 20
click at [1263, 465] on li "Task history" at bounding box center [1267, 455] width 129 height 37
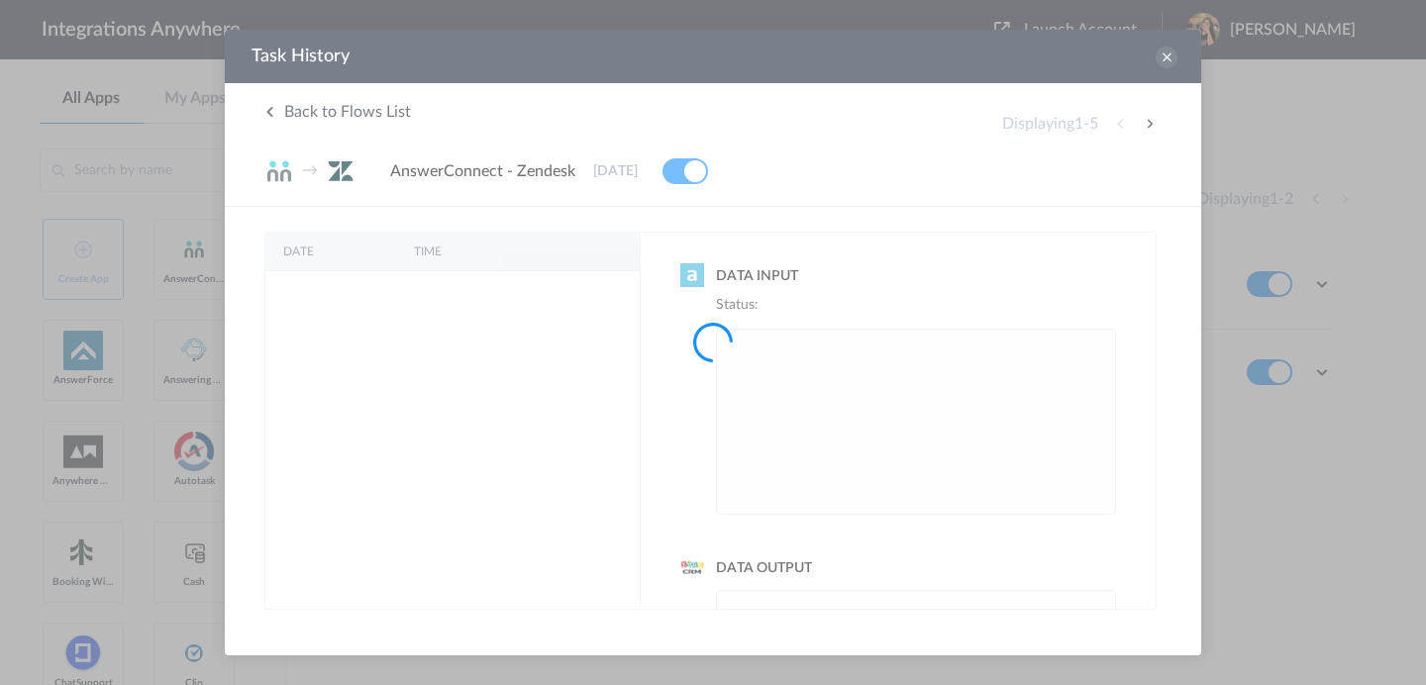
scroll to position [0, 0]
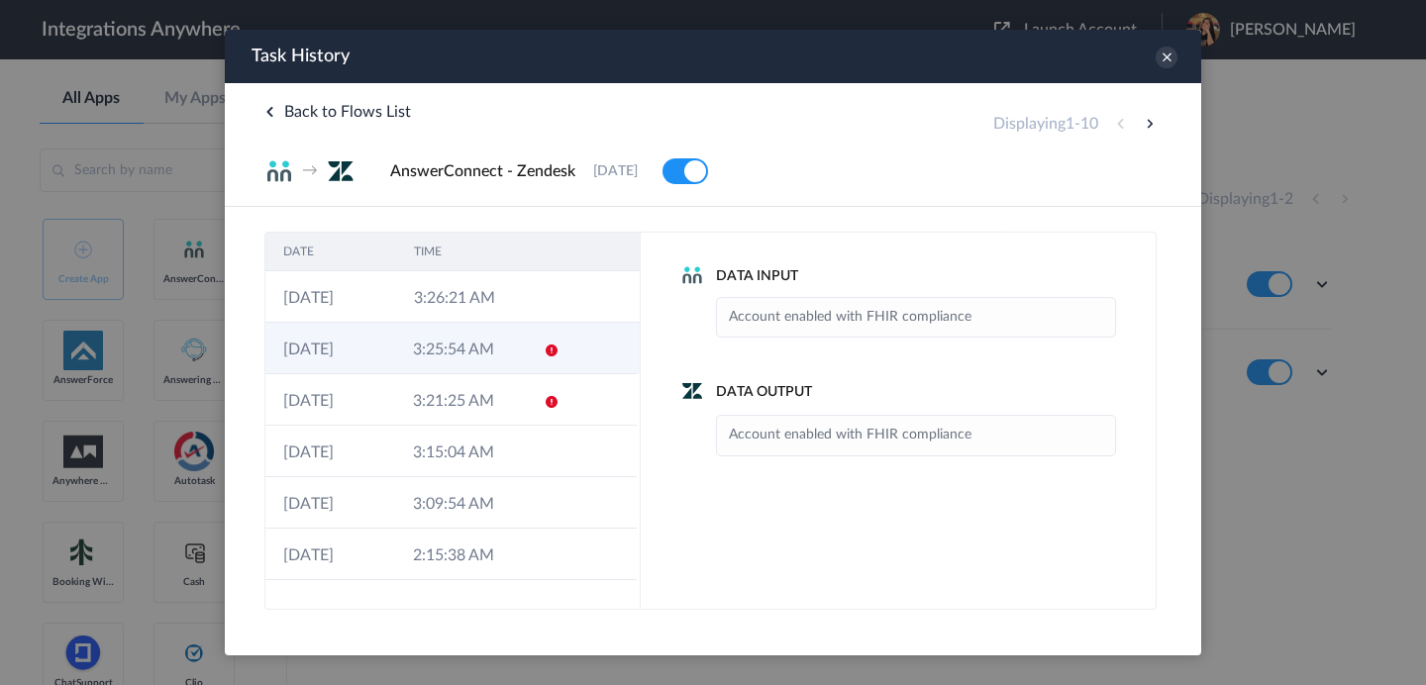
click at [428, 345] on td "3:25:54 AM" at bounding box center [460, 348] width 130 height 51
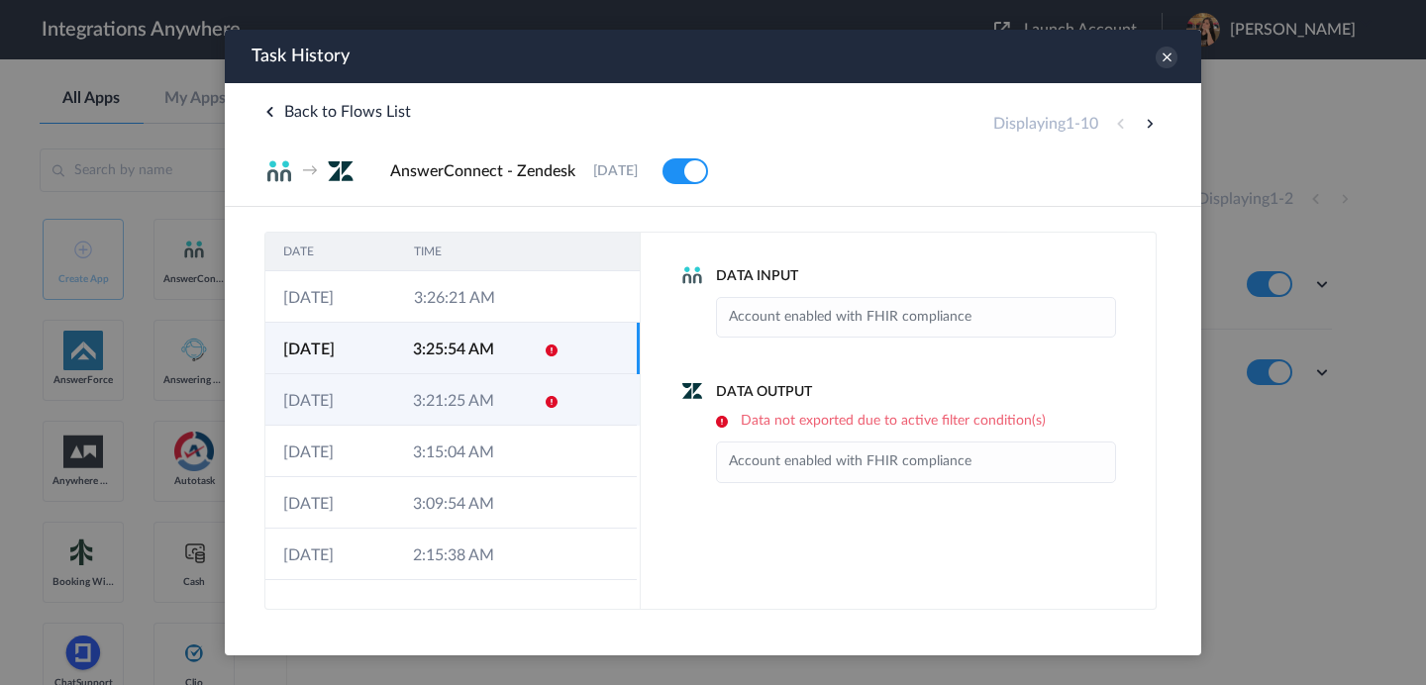
click at [491, 393] on td "3:21:25 AM" at bounding box center [460, 399] width 130 height 51
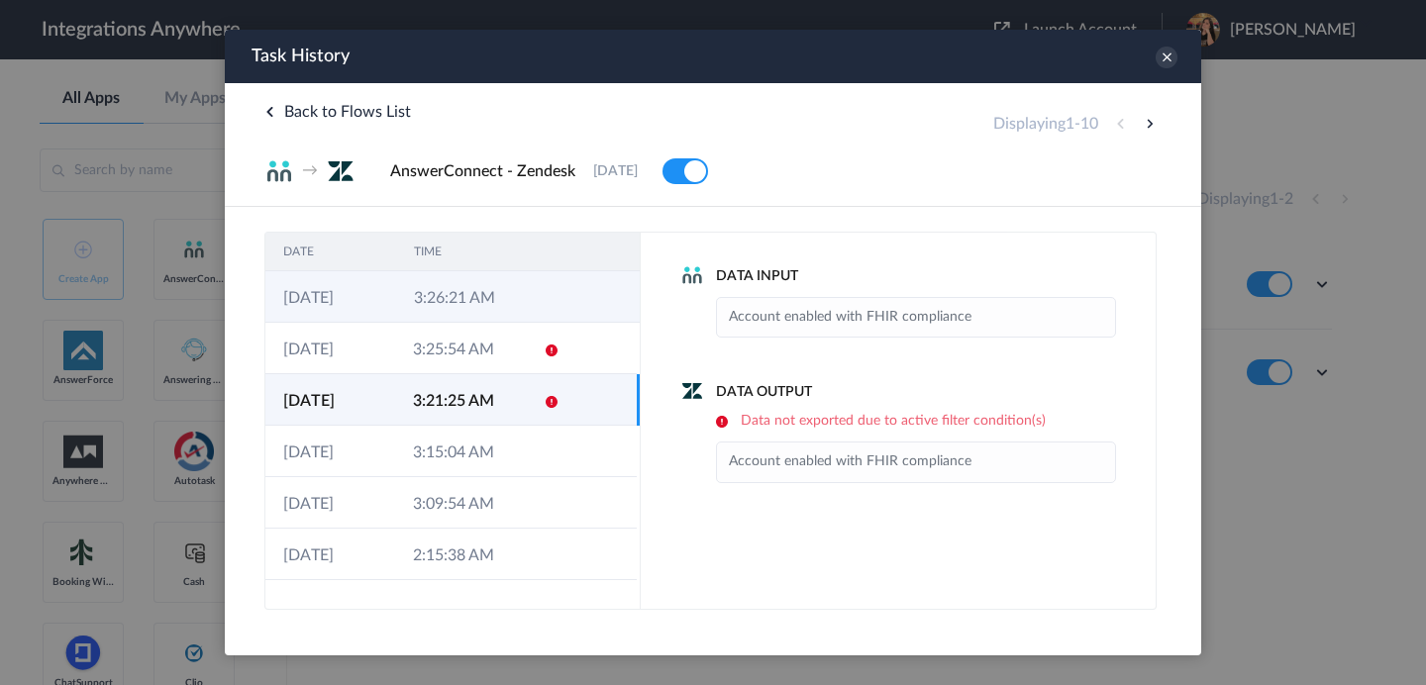
click at [451, 293] on td "3:26:21 AM" at bounding box center [461, 296] width 131 height 51
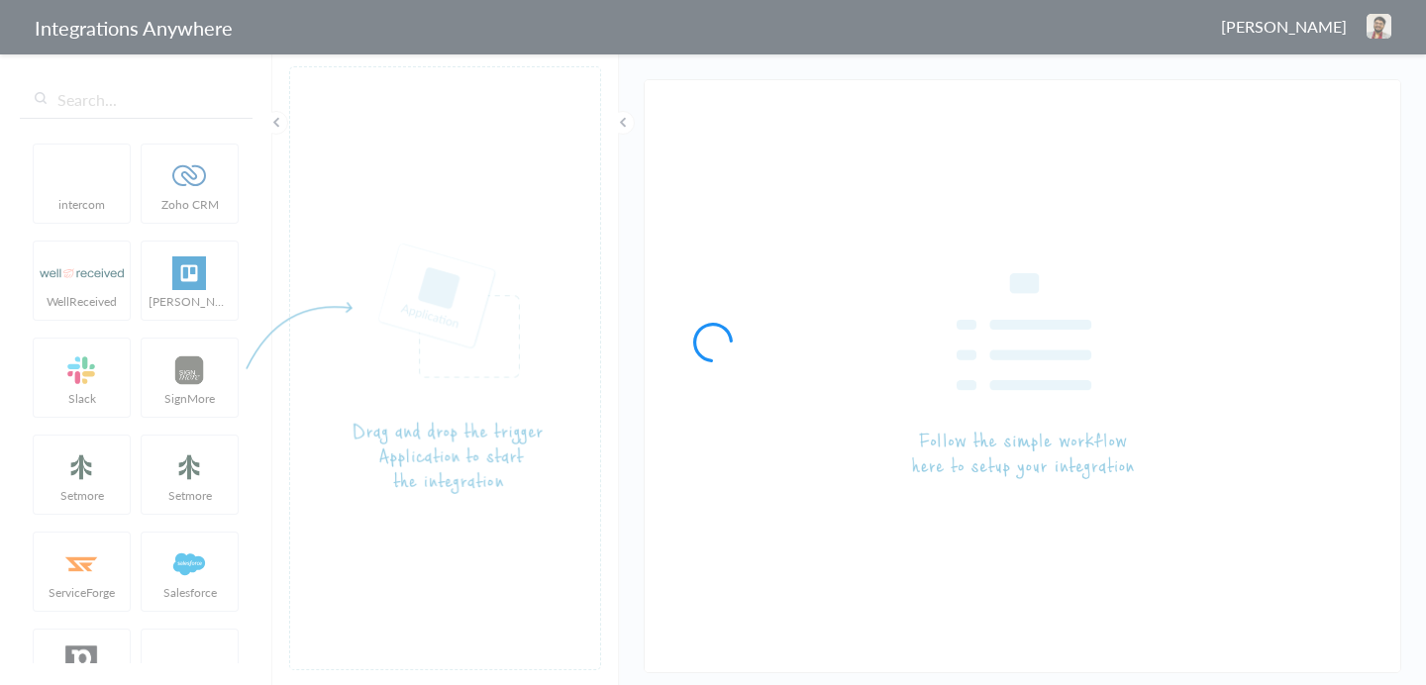
type input "8667996998 - Zendesk ( Urgent calls only)"
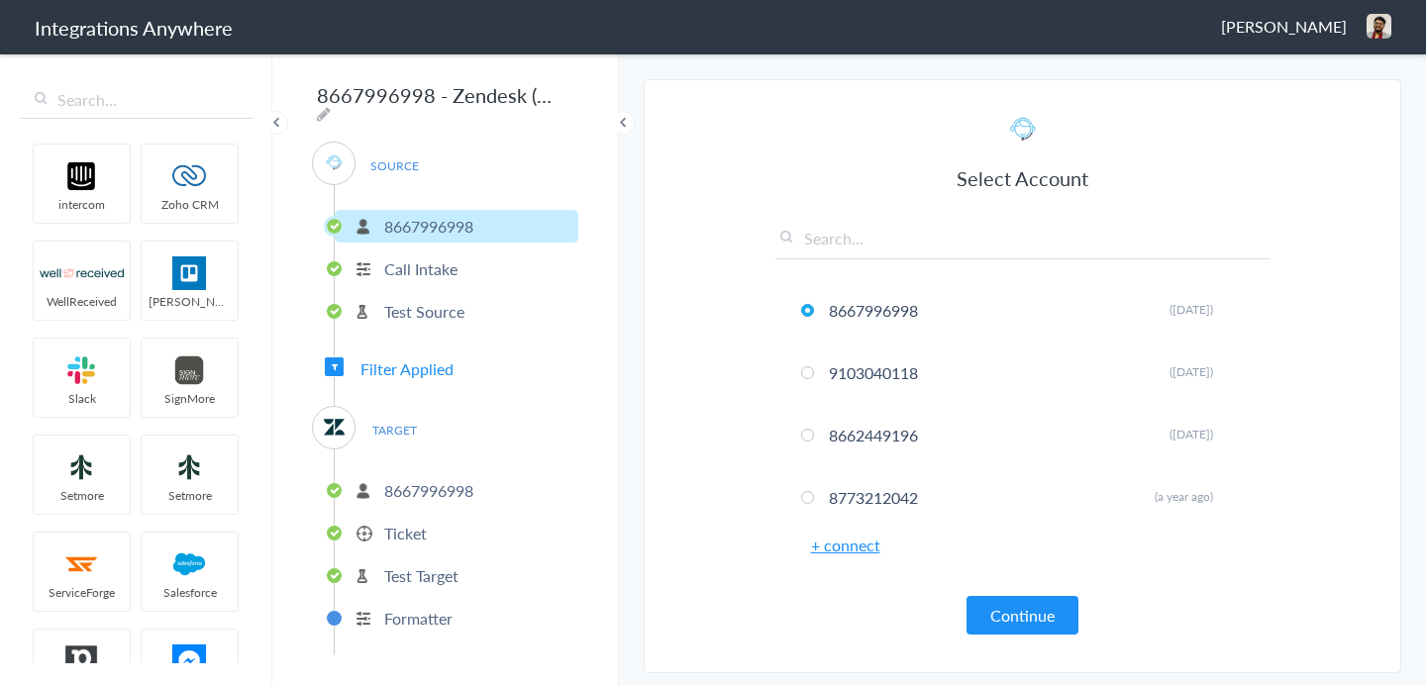
click at [395, 530] on p "Ticket" at bounding box center [405, 533] width 43 height 23
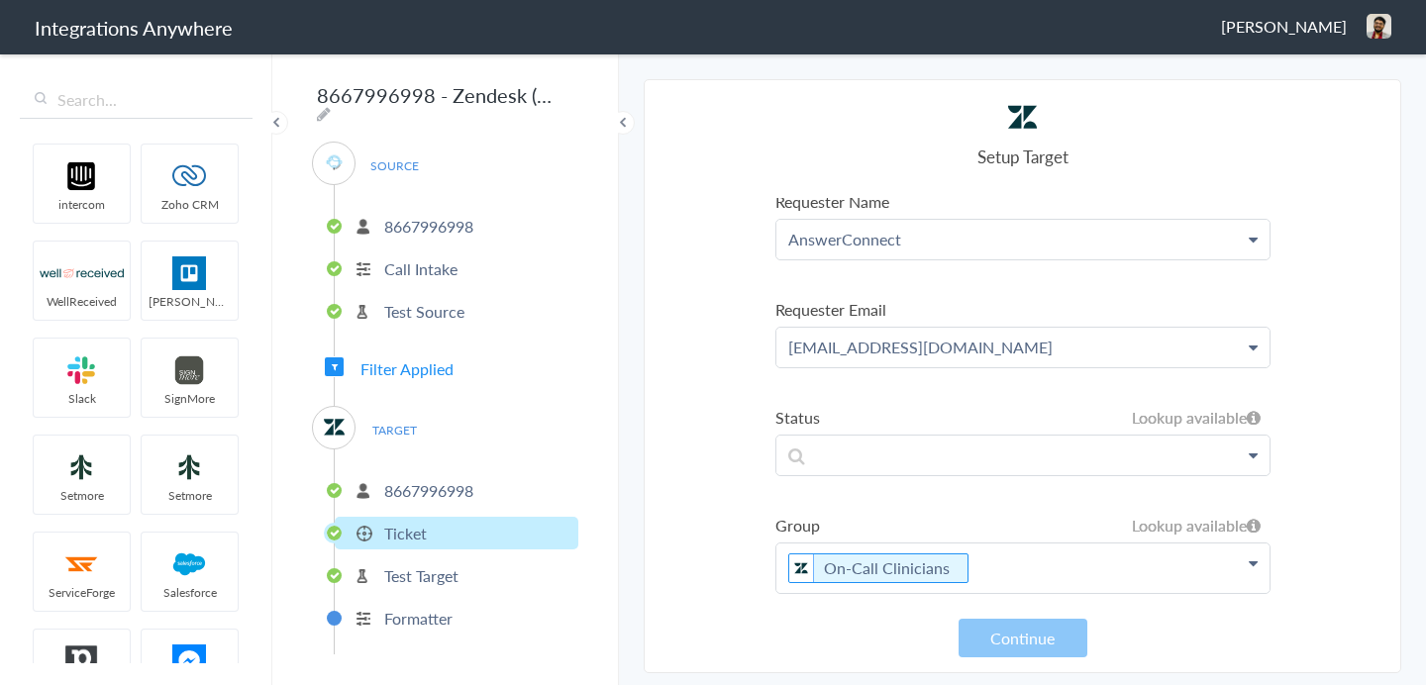
scroll to position [578, 0]
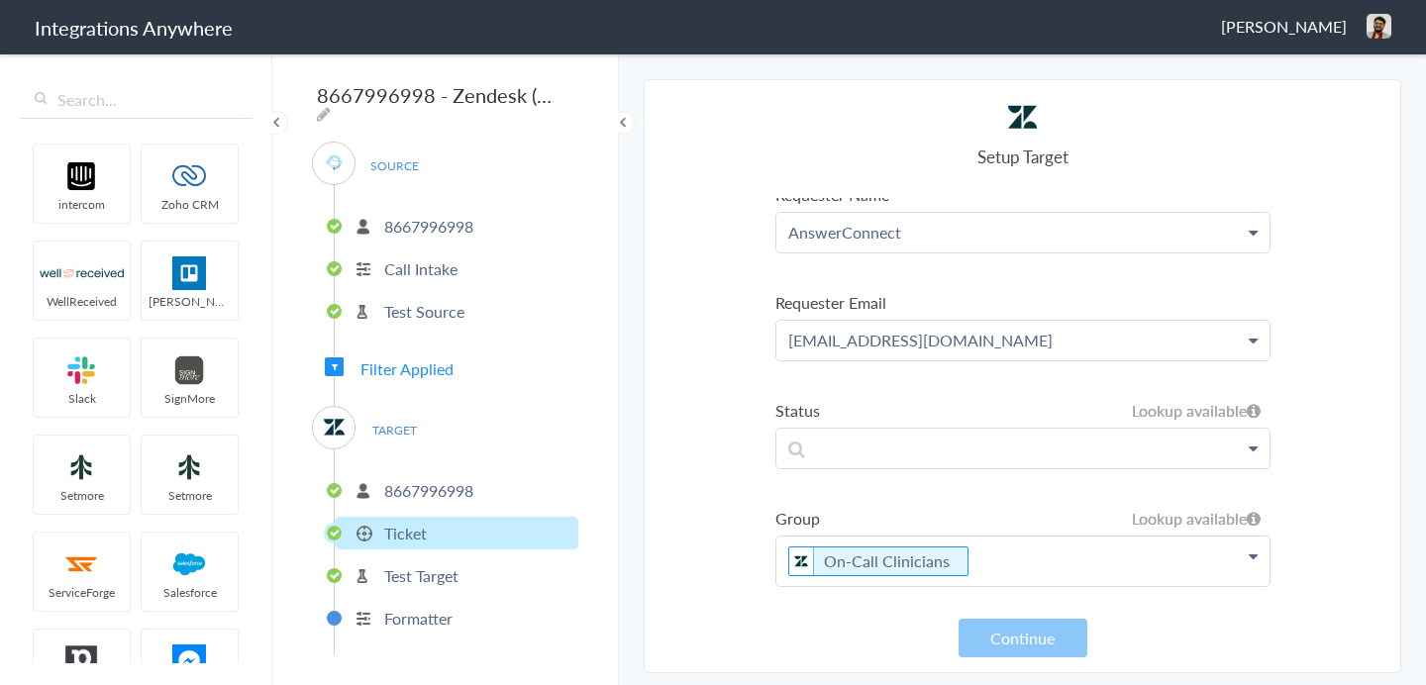
click at [1372, 28] on img at bounding box center [1378, 26] width 25 height 25
click at [1327, 102] on li "Dashboard" at bounding box center [1336, 102] width 137 height 30
